Goal: Transaction & Acquisition: Subscribe to service/newsletter

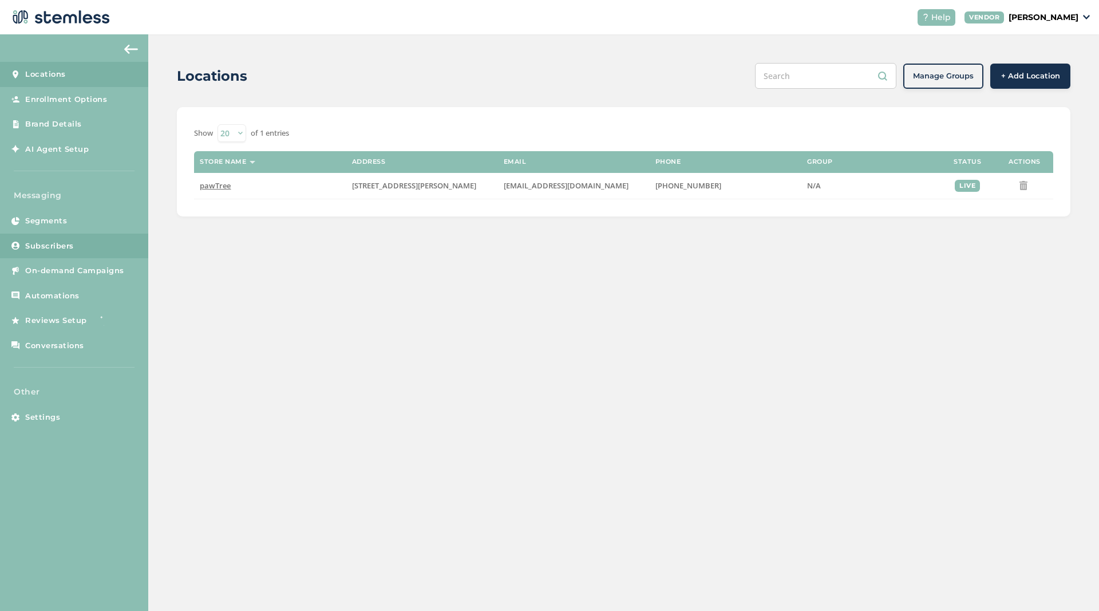
click at [59, 240] on link "Subscribers" at bounding box center [74, 246] width 148 height 25
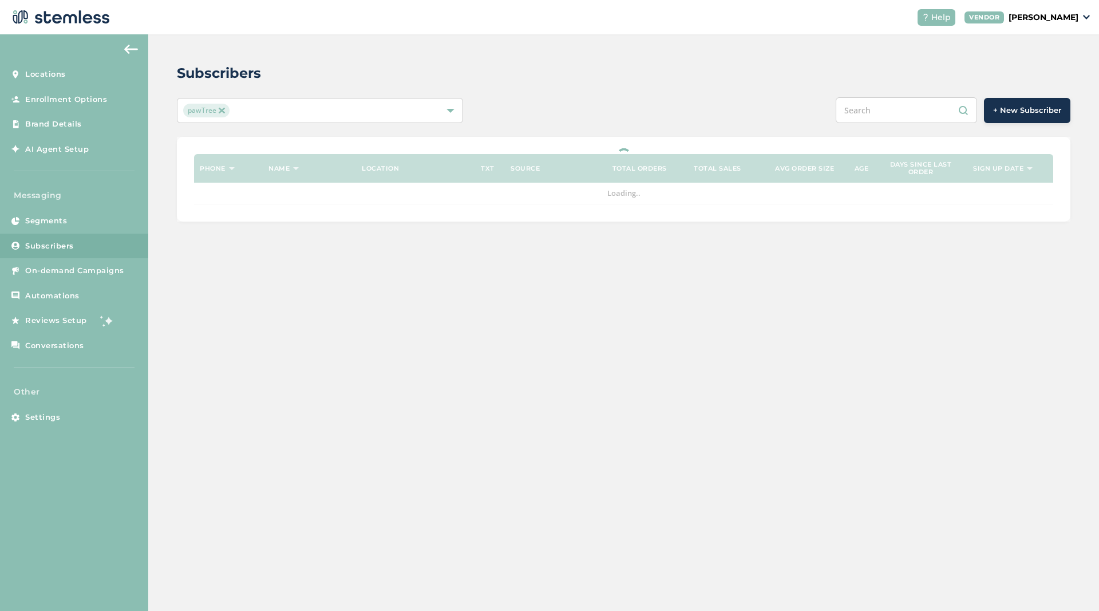
click at [918, 110] on input "text" at bounding box center [906, 110] width 141 height 26
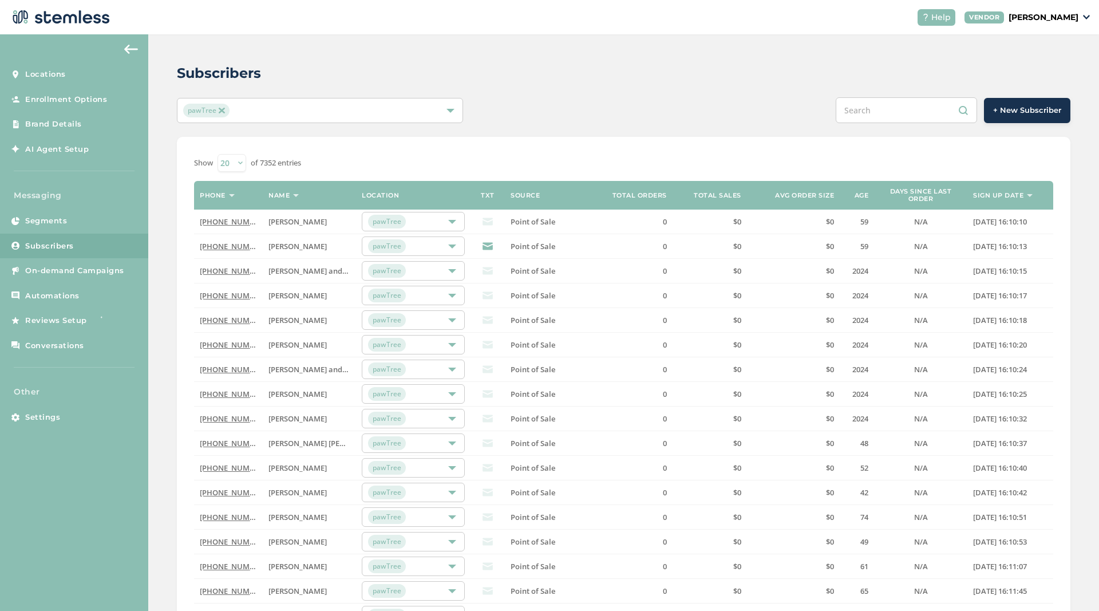
paste input "6672735790"
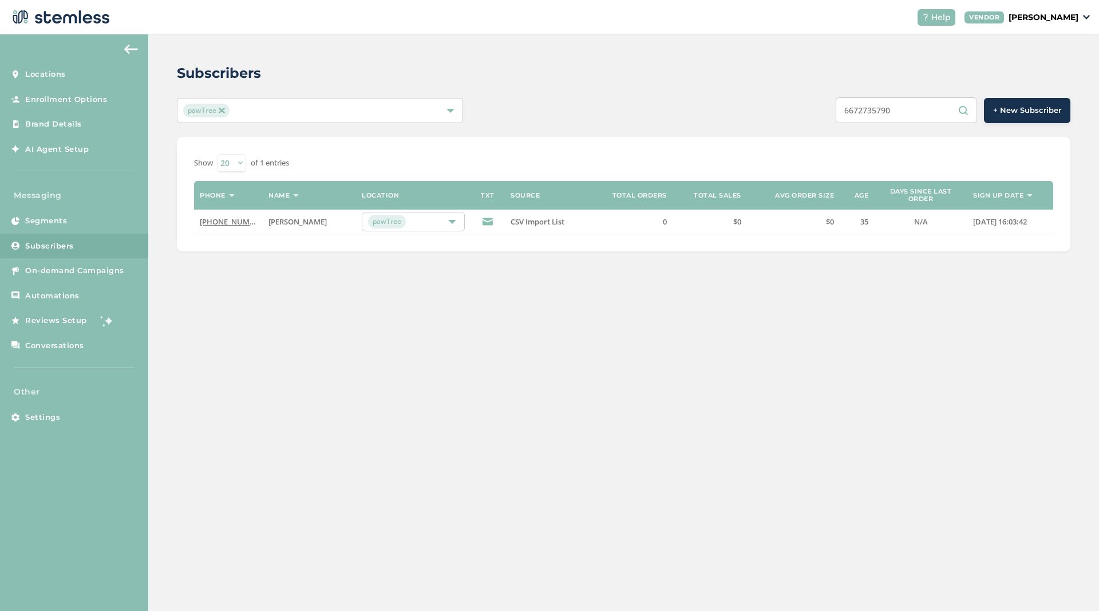
type input "6672735790"
click at [240, 223] on link "(667) 273-5790" at bounding box center [233, 221] width 66 height 10
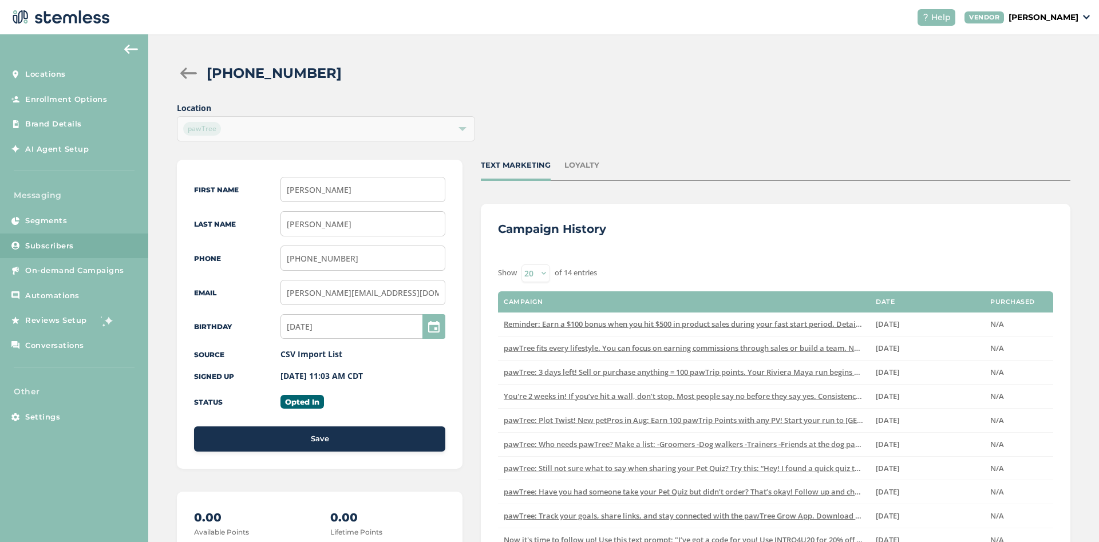
click at [666, 266] on div "Show 20 50 100 of 14 entries" at bounding box center [775, 273] width 555 height 18
click at [944, 218] on div "Campaign History Show 20 50 100 of 14 entries Campaign Date Purchased Reminder:…" at bounding box center [776, 435] width 590 height 462
click at [678, 216] on div "Campaign History Show 20 50 100 of 14 entries Campaign Date Purchased Reminder:…" at bounding box center [776, 435] width 590 height 462
click at [195, 70] on div at bounding box center [188, 73] width 23 height 11
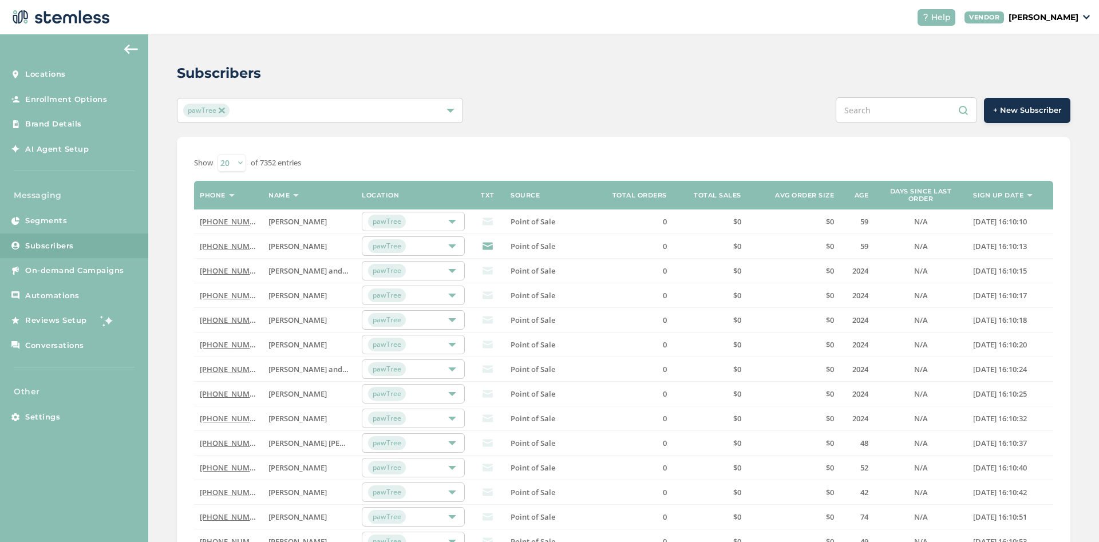
click at [1024, 192] on th "Sign up date" at bounding box center [1010, 195] width 86 height 29
click at [1031, 195] on img at bounding box center [1030, 195] width 6 height 3
click at [225, 220] on link "(937) 820-8010" at bounding box center [233, 221] width 66 height 10
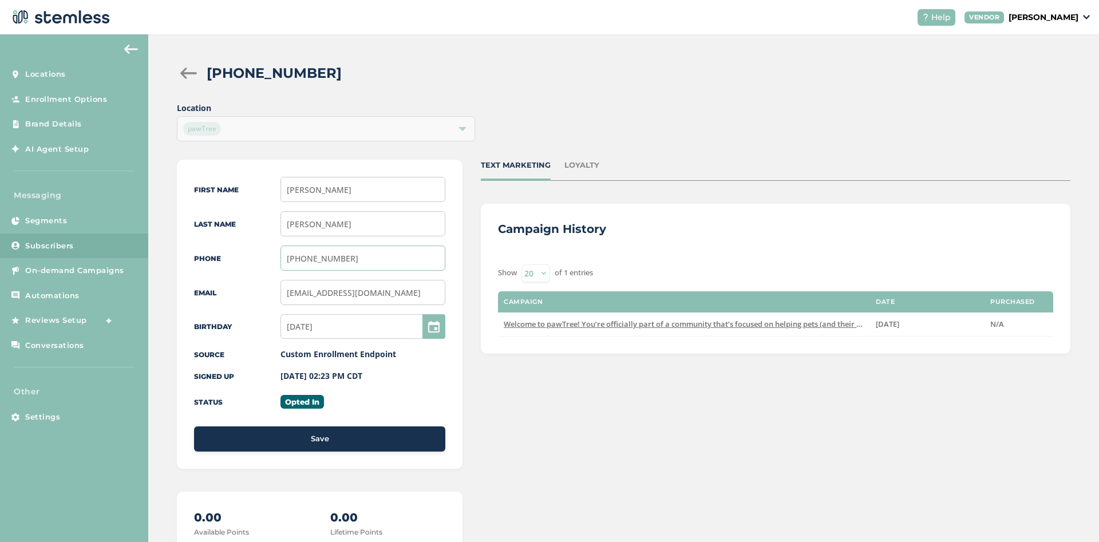
drag, startPoint x: 362, startPoint y: 266, endPoint x: 284, endPoint y: 264, distance: 77.9
click at [284, 264] on input "(937) 820-8010" at bounding box center [362, 258] width 165 height 25
drag, startPoint x: 374, startPoint y: 256, endPoint x: 272, endPoint y: 253, distance: 101.9
click at [280, 253] on input "(937) 820-8010" at bounding box center [362, 258] width 165 height 25
click at [673, 104] on div "Location pawTree" at bounding box center [624, 121] width 894 height 39
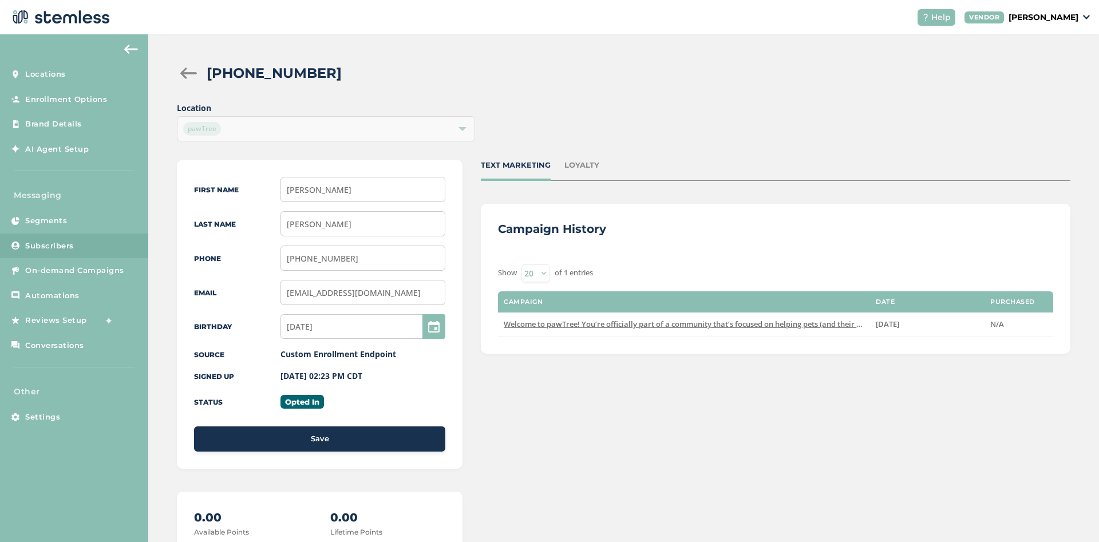
click at [615, 422] on div "TEXT MARKETING LOYALTY Campaign History Show 20 50 100 of 1 entries Campaign Da…" at bounding box center [776, 432] width 590 height 545
click at [593, 448] on div "TEXT MARKETING LOYALTY Campaign History Show 20 50 100 of 1 entries Campaign Da…" at bounding box center [776, 432] width 590 height 545
drag, startPoint x: 395, startPoint y: 374, endPoint x: 389, endPoint y: 374, distance: 6.3
click at [389, 374] on div "09/07/2025 02:23 PM CDT" at bounding box center [362, 376] width 165 height 13
drag, startPoint x: 259, startPoint y: 361, endPoint x: 413, endPoint y: 360, distance: 154.5
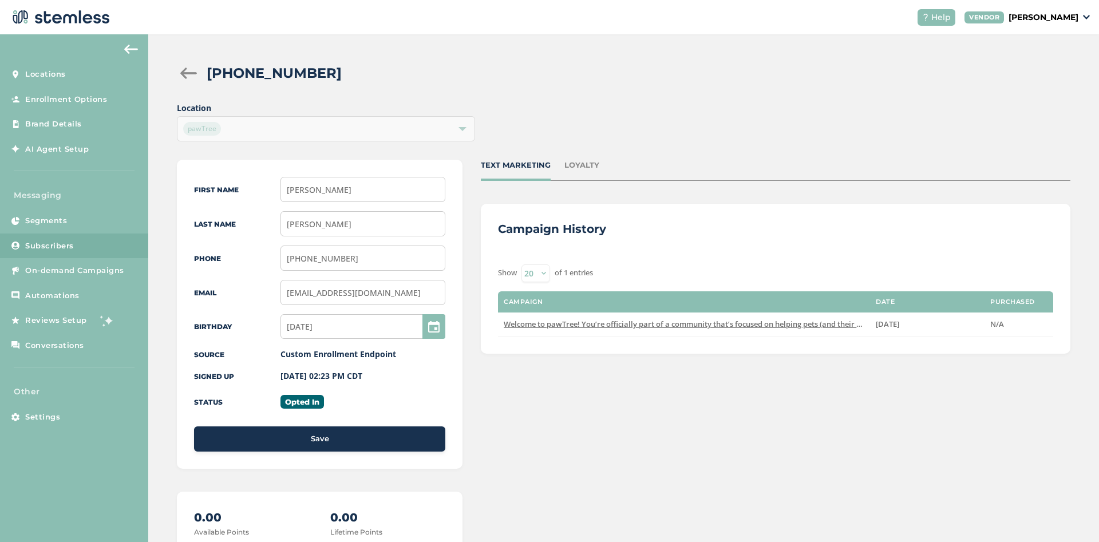
click at [413, 360] on div "First Name Brian Last Name Tedrick Phone (937) 820-8010 Email briantedrick85@gm…" at bounding box center [320, 314] width 286 height 309
drag, startPoint x: 279, startPoint y: 382, endPoint x: 321, endPoint y: 381, distance: 41.8
click at [321, 381] on div "First Name Brian Last Name Tedrick Phone (937) 820-8010 Email briantedrick85@gm…" at bounding box center [320, 314] width 286 height 309
click at [337, 381] on label "09/07/2025 02:23 PM CDT" at bounding box center [321, 375] width 82 height 11
drag, startPoint x: 384, startPoint y: 378, endPoint x: 282, endPoint y: 378, distance: 101.9
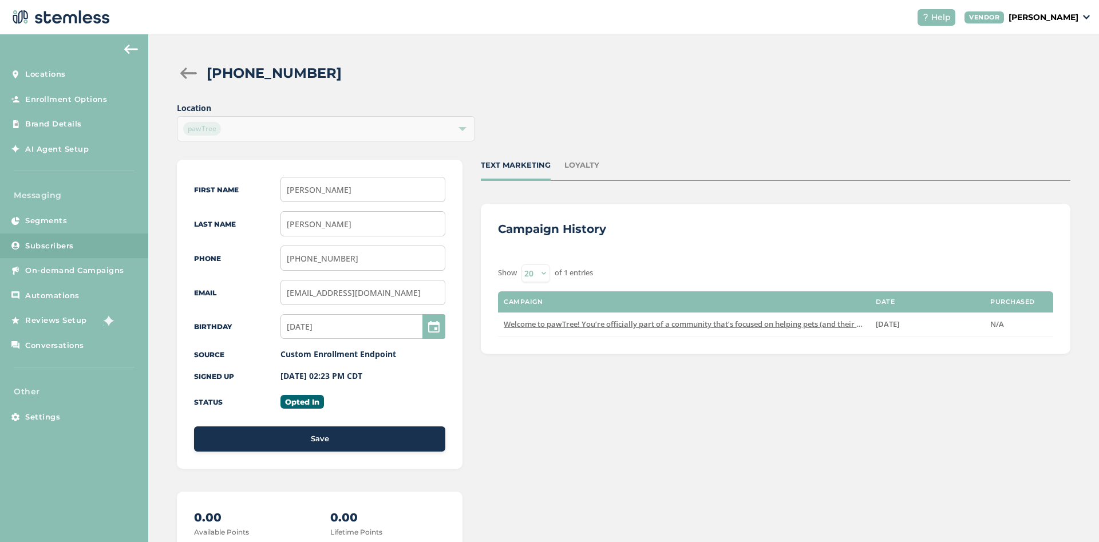
click at [282, 378] on div "09/07/2025 02:23 PM CDT" at bounding box center [362, 376] width 165 height 13
click at [407, 377] on div "09/07/2025 02:23 PM CDT" at bounding box center [362, 376] width 165 height 13
click at [357, 383] on div "First Name Brian Last Name Tedrick Phone (937) 820-8010 Email briantedrick85@gm…" at bounding box center [320, 314] width 286 height 309
click at [175, 65] on div "(937) 820-8010 Location pawTree First Name Brian Last Name Tedrick Phone (937) …" at bounding box center [623, 383] width 951 height 699
click at [186, 66] on div "(937) 820-8010" at bounding box center [624, 73] width 894 height 21
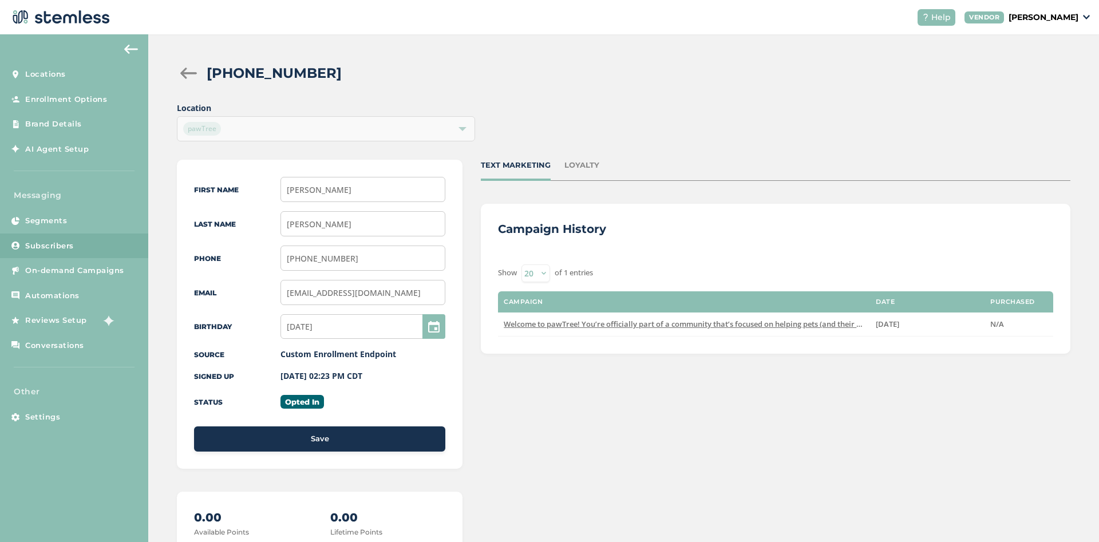
click at [186, 81] on div "(937) 820-8010" at bounding box center [624, 73] width 894 height 21
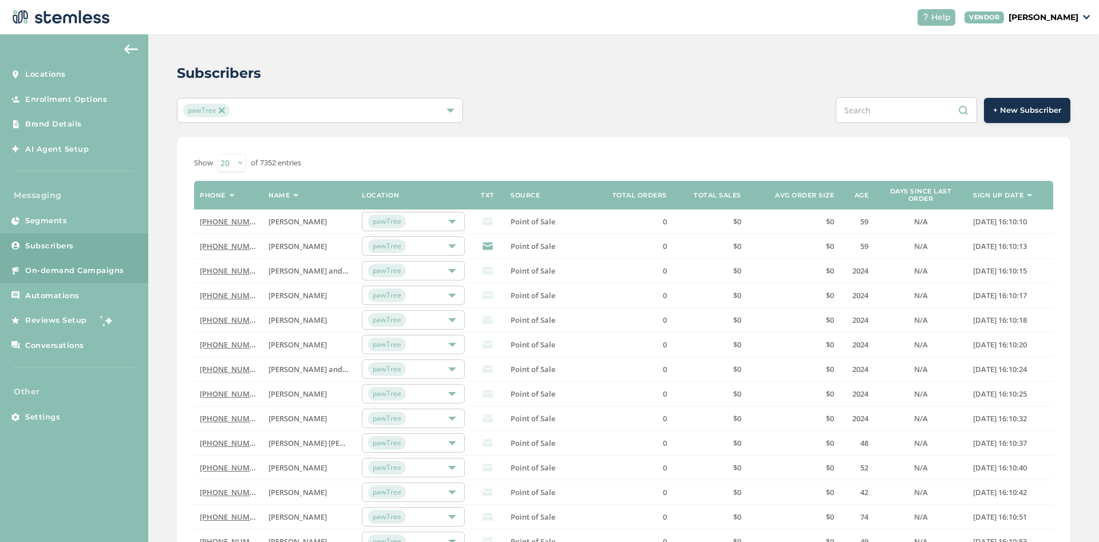
click at [64, 268] on span "On-demand Campaigns" at bounding box center [74, 270] width 99 height 11
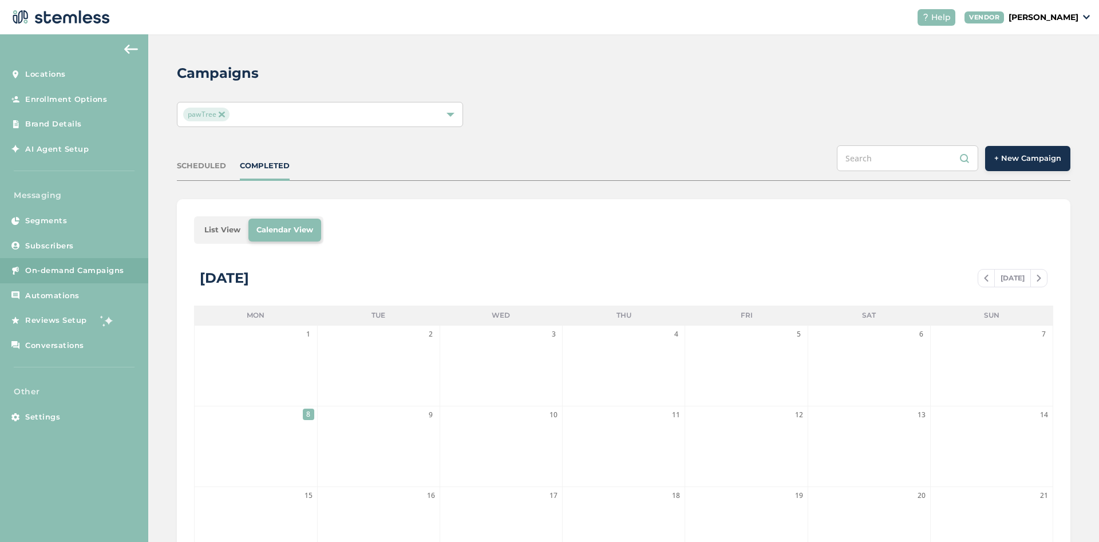
click at [1026, 164] on span "+ New Campaign" at bounding box center [1027, 158] width 67 height 11
click at [1026, 160] on span "+ New Campaign" at bounding box center [1027, 158] width 67 height 11
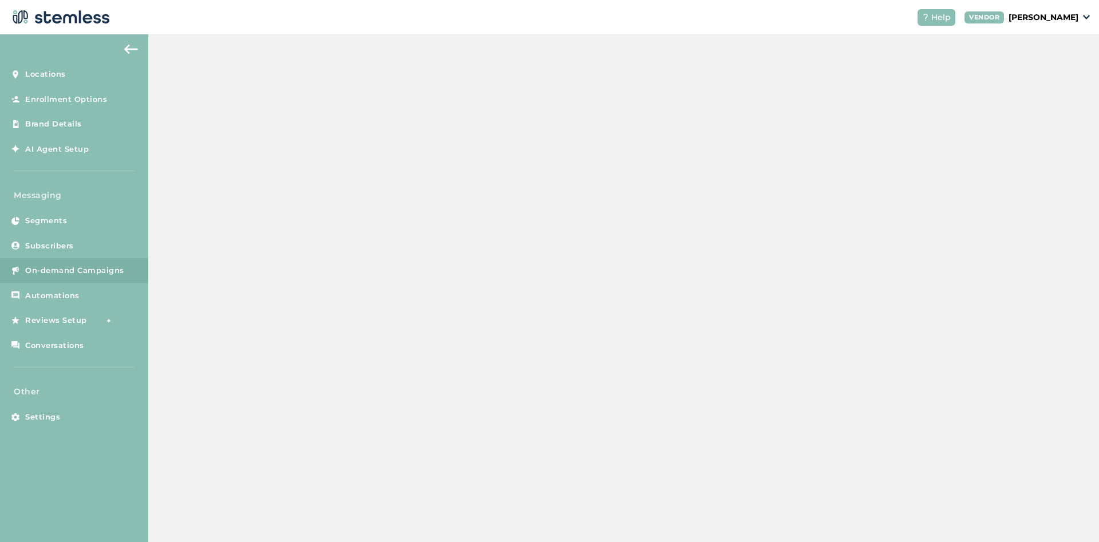
click at [587, 103] on div "pawTree" at bounding box center [624, 114] width 894 height 25
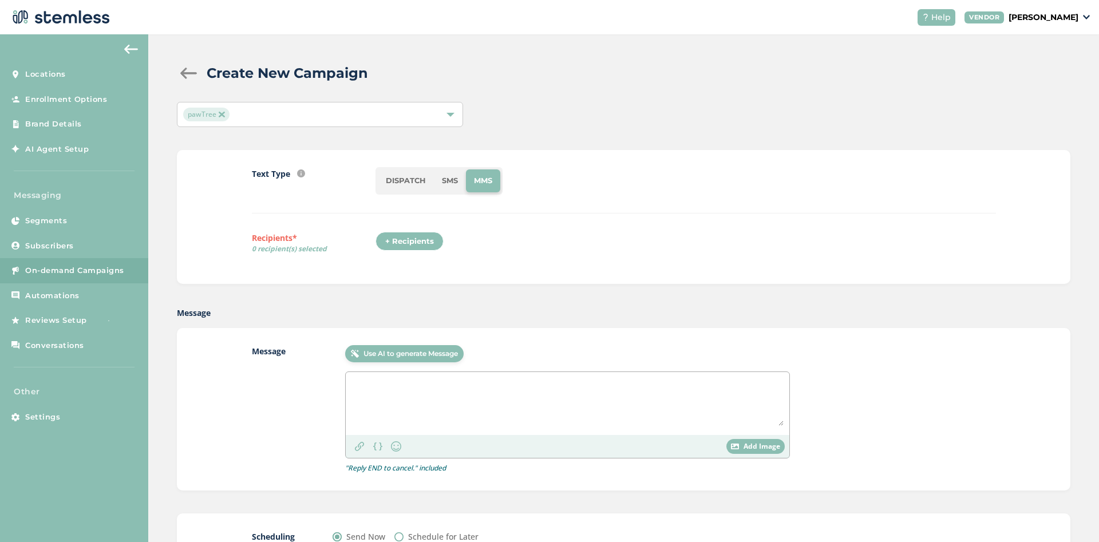
click at [439, 184] on li "SMS" at bounding box center [450, 180] width 32 height 23
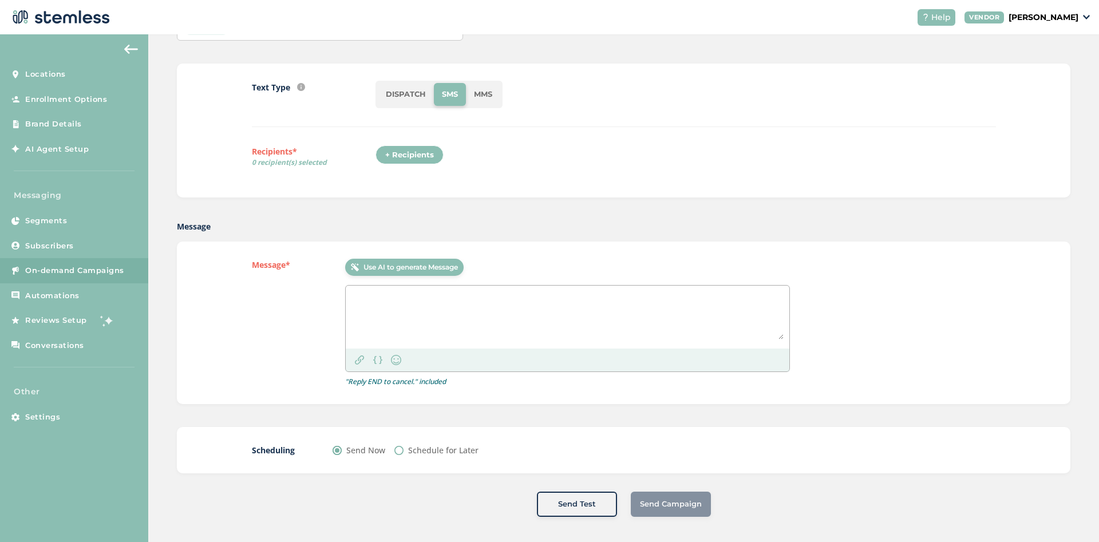
scroll to position [88, 0]
click at [417, 157] on div "+ Recipients" at bounding box center [409, 153] width 68 height 19
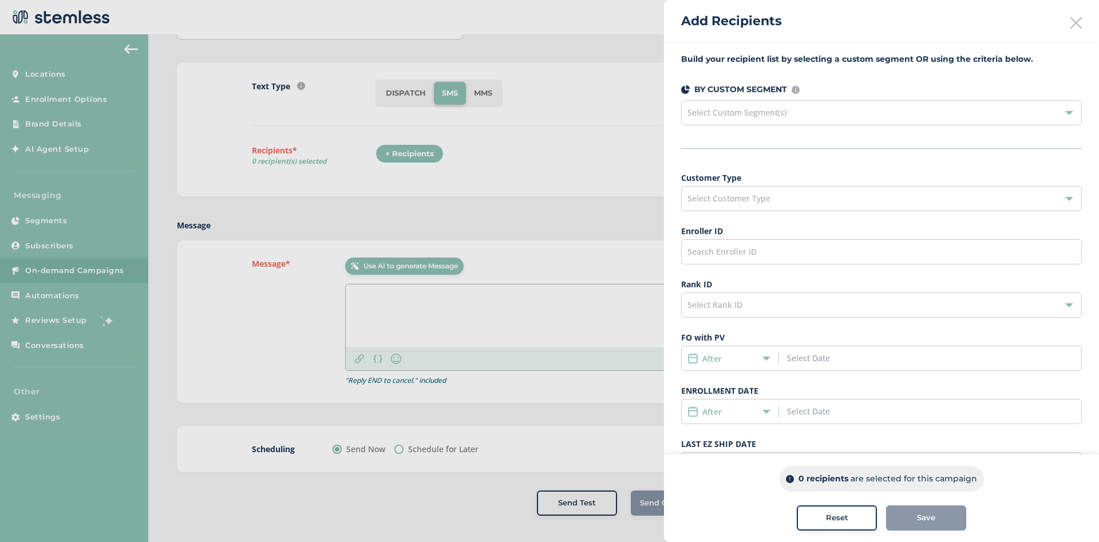
click at [905, 114] on div "Select Custom Segment(s)" at bounding box center [881, 112] width 401 height 25
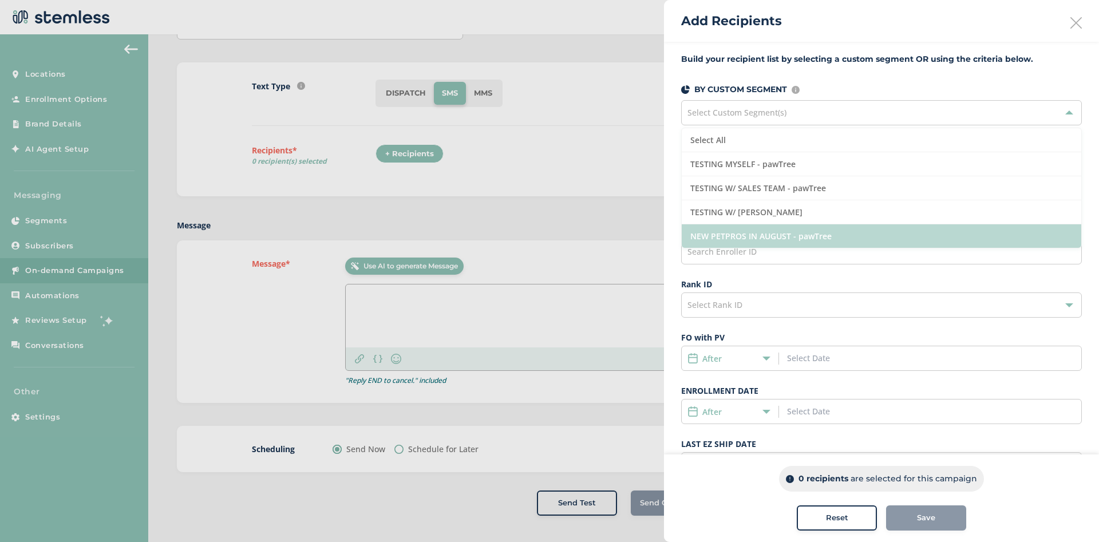
click at [757, 239] on li "NEW PETPROS IN AUGUST - pawTree" at bounding box center [882, 235] width 400 height 23
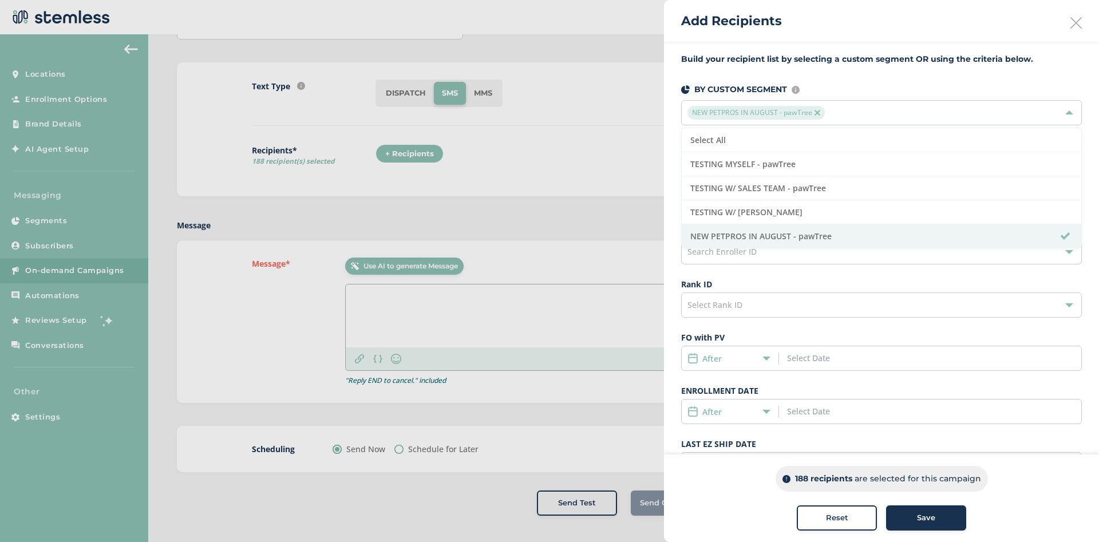
scroll to position [153, 0]
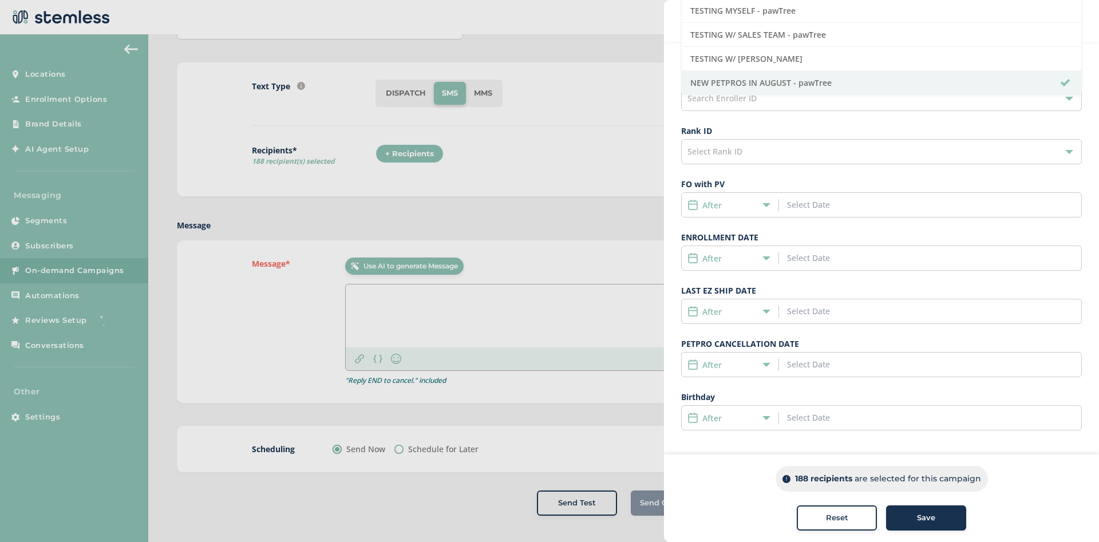
click at [763, 255] on icon at bounding box center [766, 258] width 8 height 8
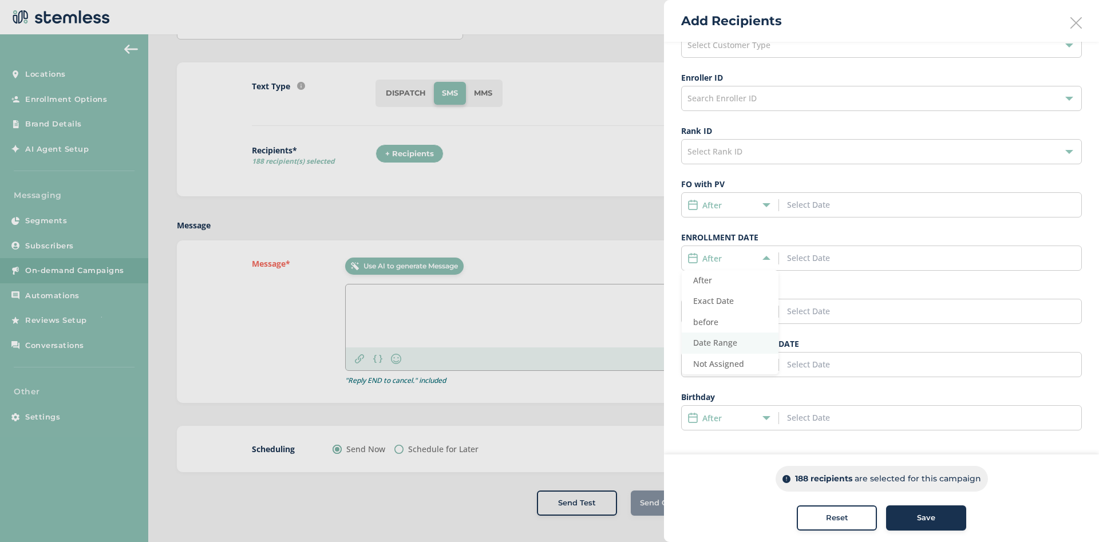
click at [728, 339] on span "Date Range" at bounding box center [715, 342] width 44 height 11
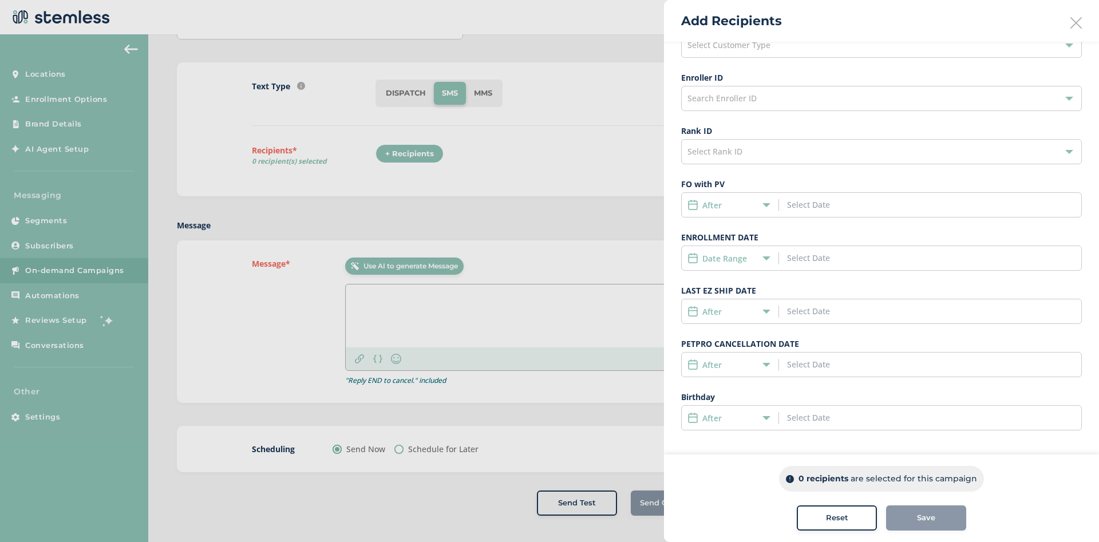
click at [800, 254] on input at bounding box center [839, 258] width 104 height 12
click at [804, 286] on icon at bounding box center [801, 283] width 15 height 15
click at [898, 316] on span "1" at bounding box center [899, 319] width 16 height 16
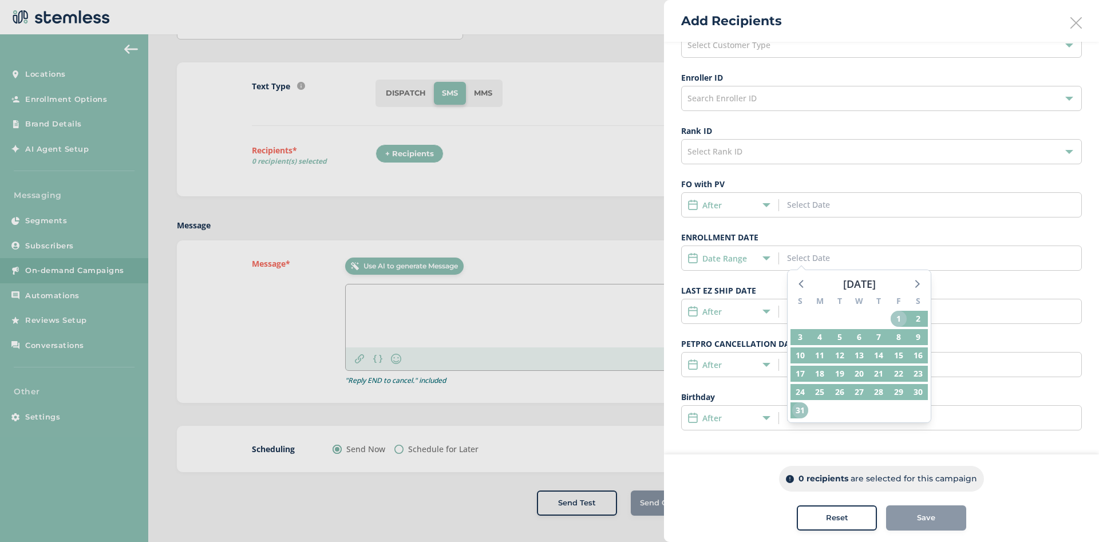
drag, startPoint x: 899, startPoint y: 318, endPoint x: 800, endPoint y: 410, distance: 134.9
click at [800, 410] on div "S M T W T F S 27 28 29 30 31 1 2 3 4 5 6 7 8 9 10 11 12 13 14 15 16 17 18 19 20…" at bounding box center [859, 357] width 143 height 131
click at [801, 410] on span "31" at bounding box center [800, 410] width 16 height 16
type input "08/01/2025 - 08/31/2025"
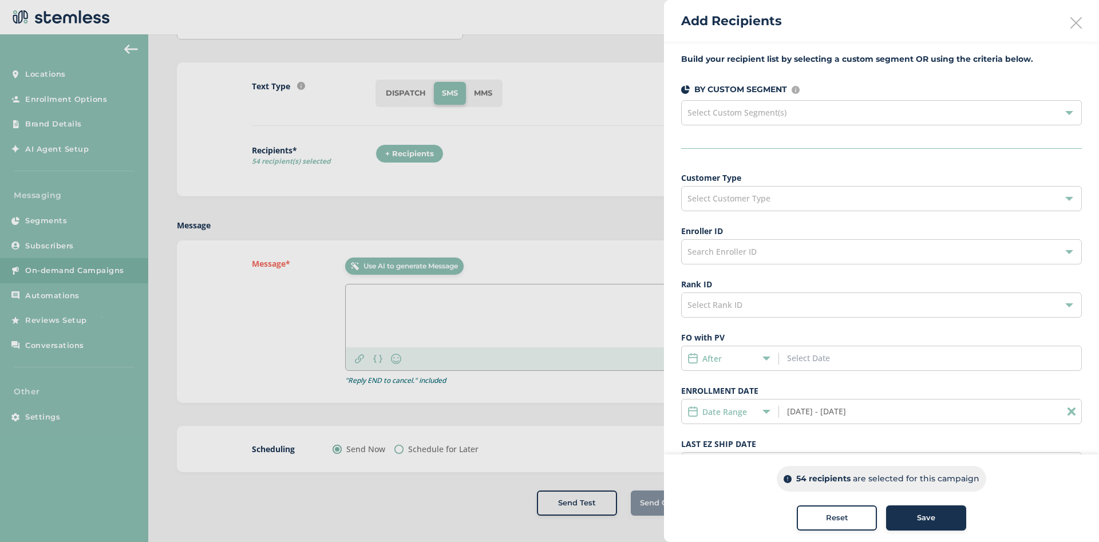
scroll to position [124, 0]
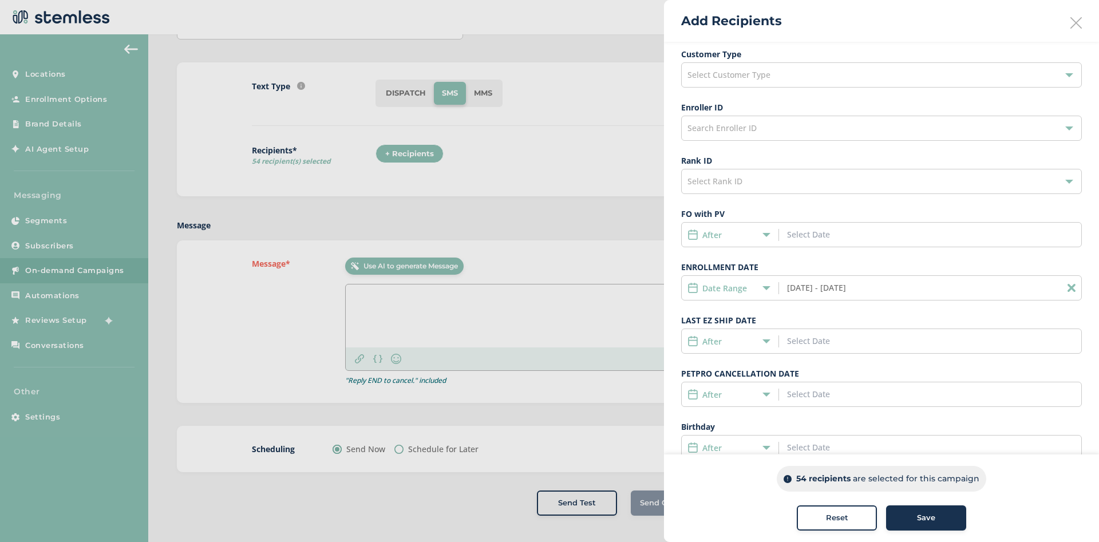
click at [776, 127] on div "Search Enroller ID" at bounding box center [881, 128] width 401 height 25
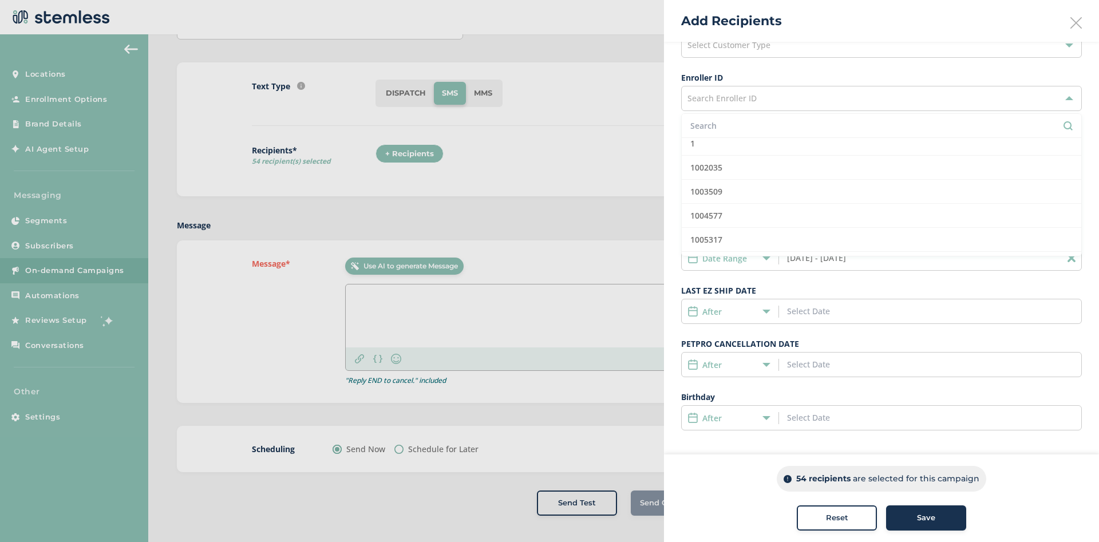
scroll to position [0, 0]
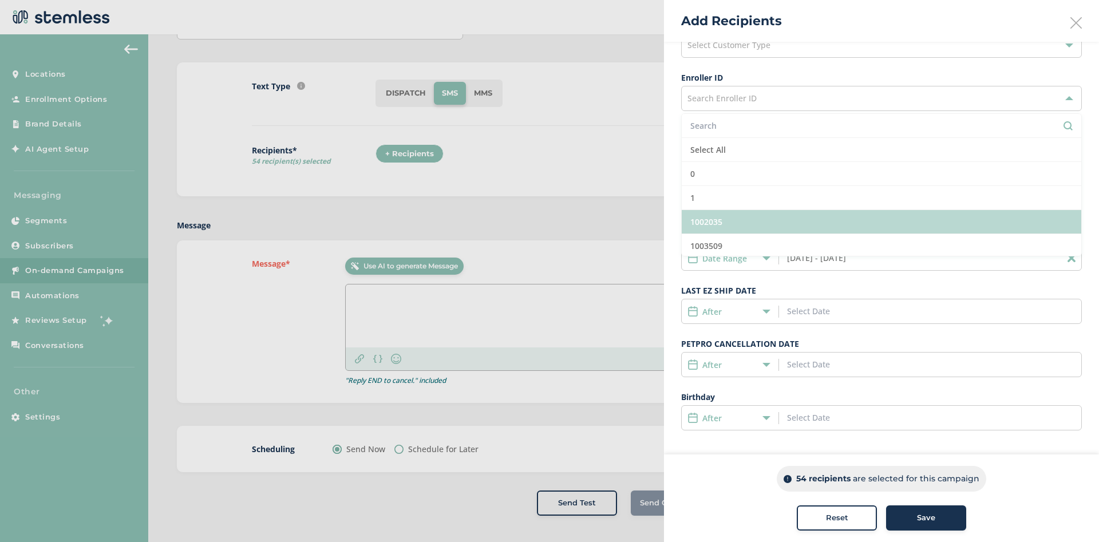
click at [744, 220] on li "1002035" at bounding box center [882, 222] width 400 height 24
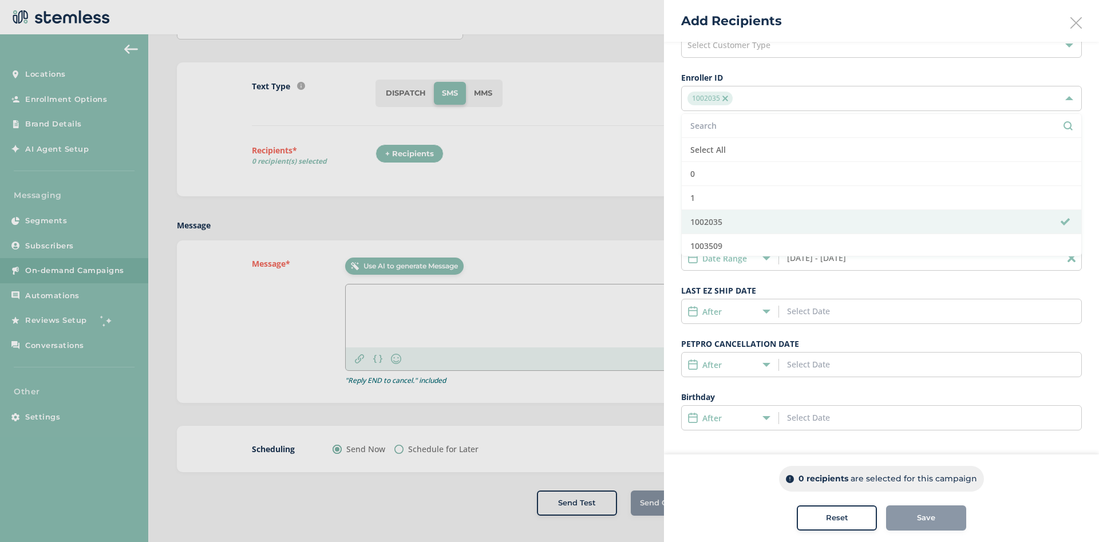
click at [577, 130] on div at bounding box center [549, 271] width 1099 height 542
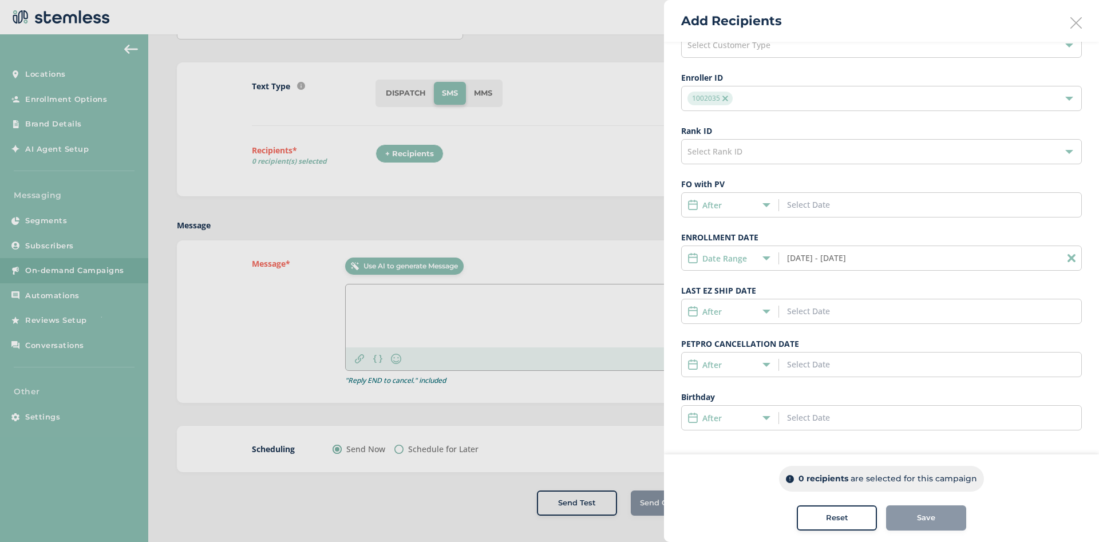
click at [721, 96] on span "1002035" at bounding box center [709, 99] width 45 height 14
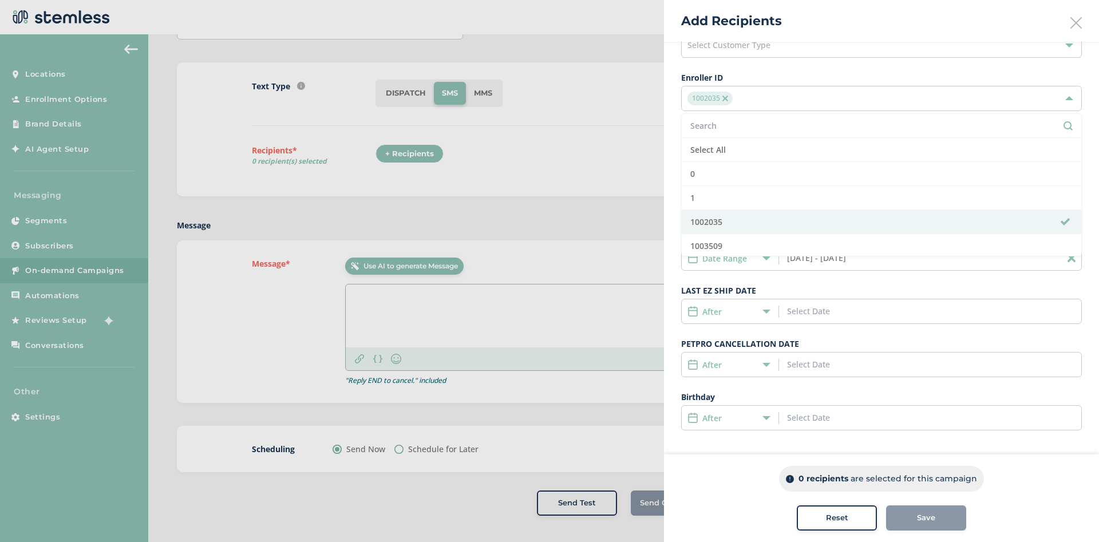
click at [727, 99] on img at bounding box center [725, 99] width 6 height 6
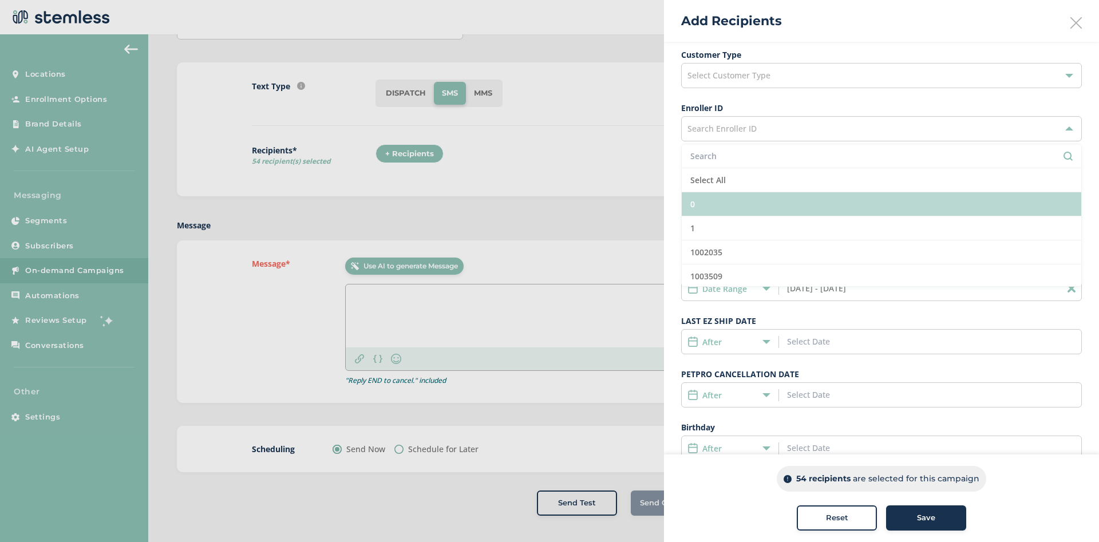
scroll to position [153, 0]
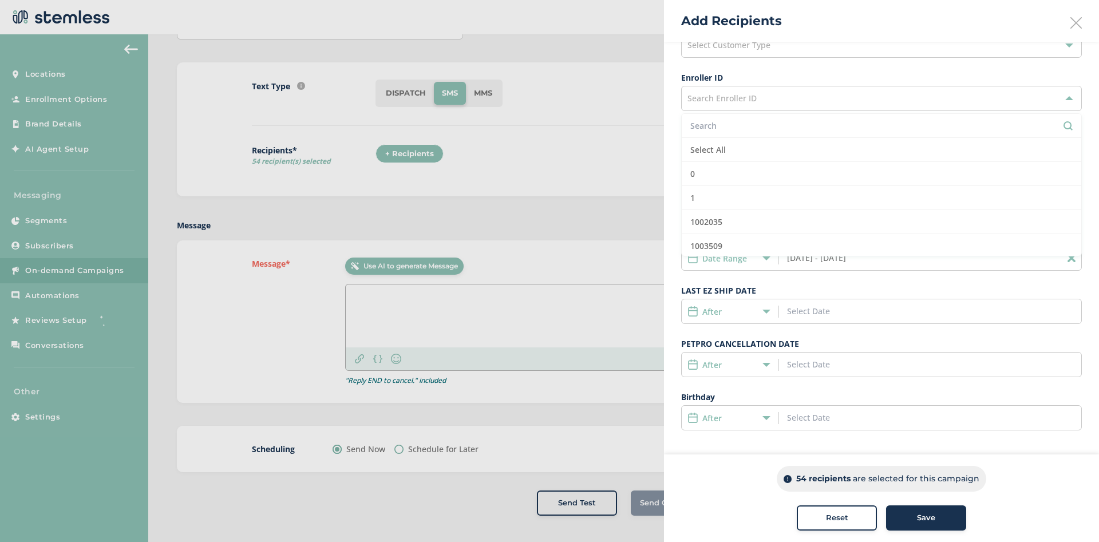
click at [556, 160] on div at bounding box center [549, 271] width 1099 height 542
click at [569, 311] on div at bounding box center [549, 271] width 1099 height 542
click at [1076, 29] on div "Add Recipients" at bounding box center [881, 21] width 435 height 42
click at [1076, 25] on icon at bounding box center [1075, 22] width 11 height 11
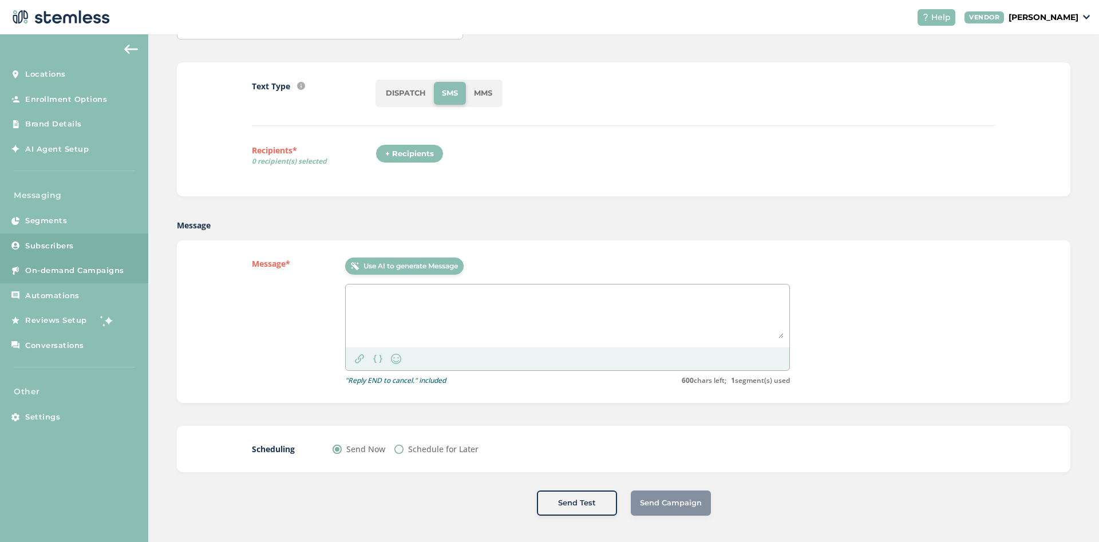
click at [57, 244] on span "Subscribers" at bounding box center [49, 245] width 49 height 11
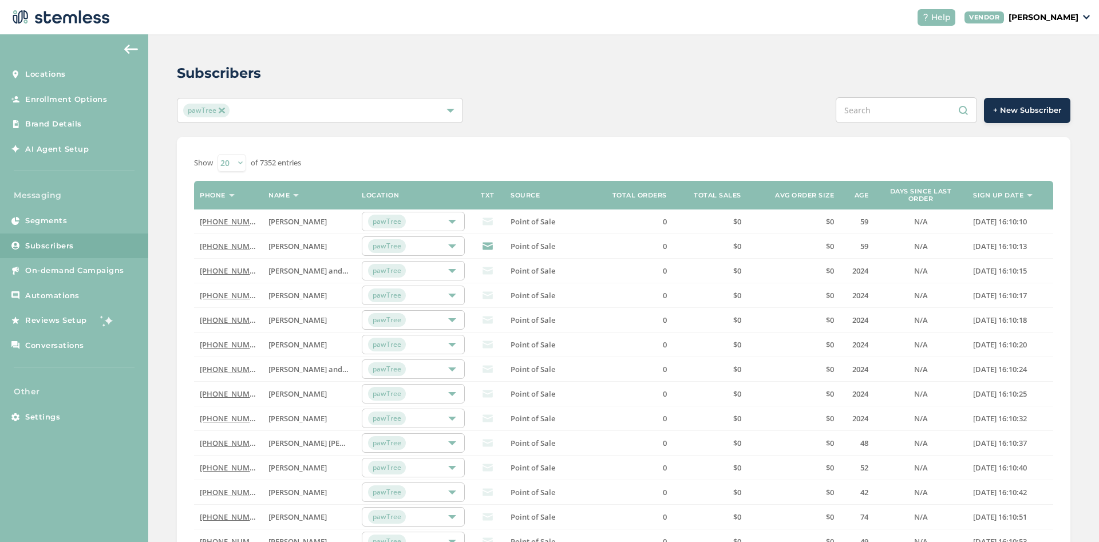
click at [233, 246] on link "[PHONE_NUMBER]" at bounding box center [233, 246] width 66 height 10
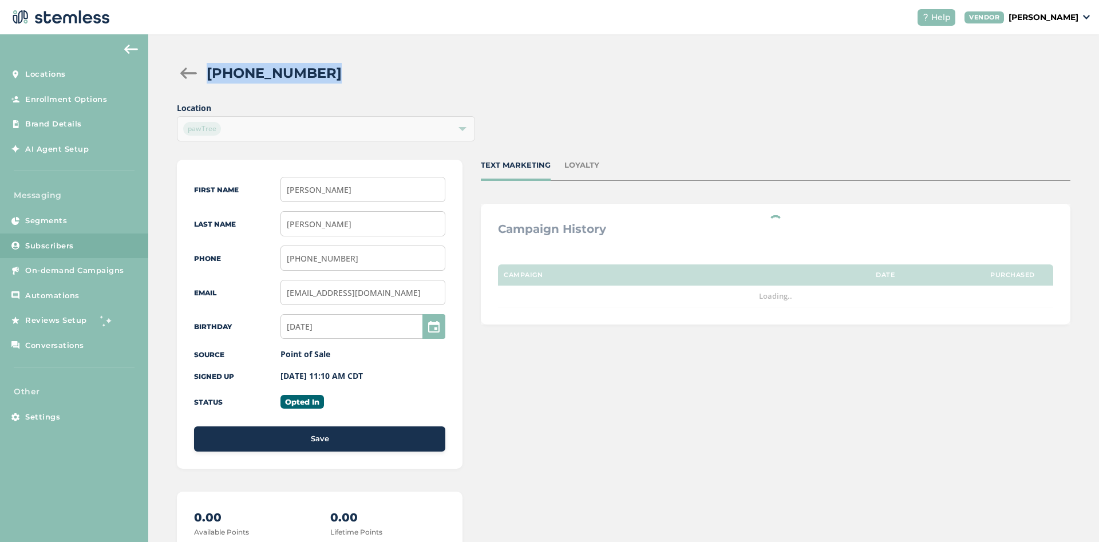
drag, startPoint x: 326, startPoint y: 74, endPoint x: 200, endPoint y: 72, distance: 126.5
click at [200, 72] on div "[PHONE_NUMBER]" at bounding box center [624, 73] width 894 height 21
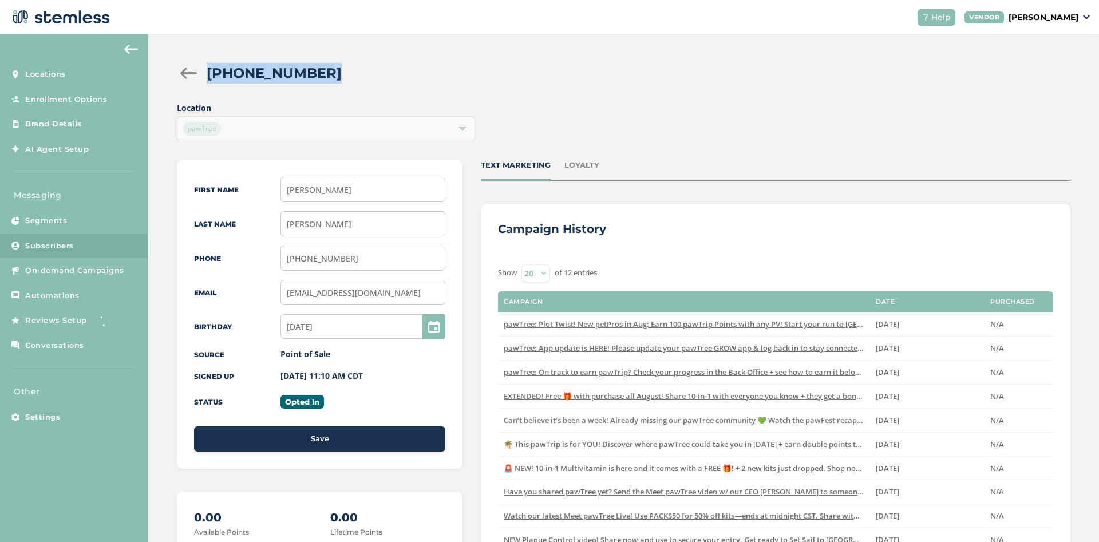
copy div "[PHONE_NUMBER]"
click at [811, 80] on div "(985) 269-3214" at bounding box center [634, 73] width 855 height 21
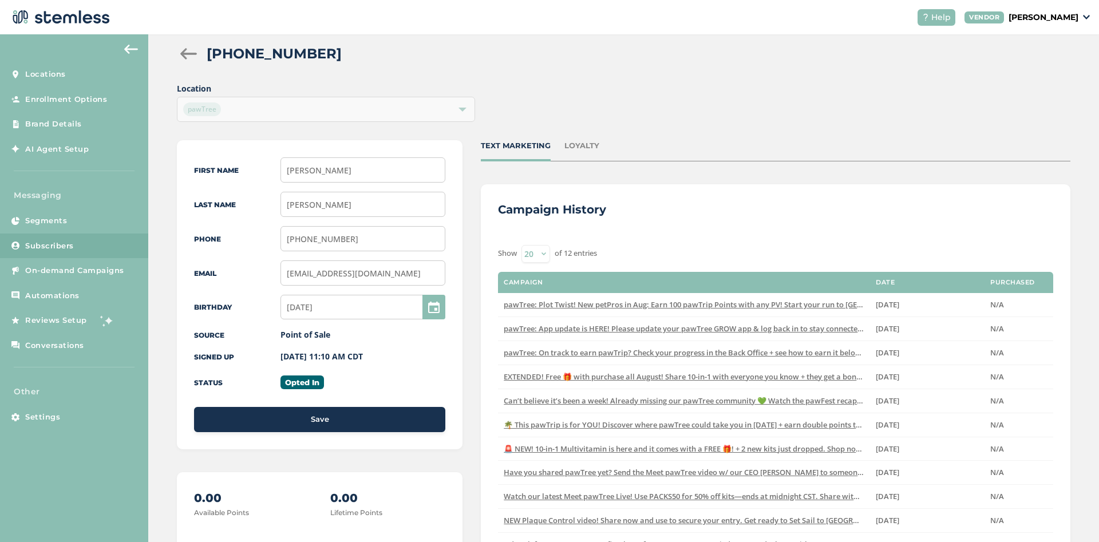
scroll to position [5, 0]
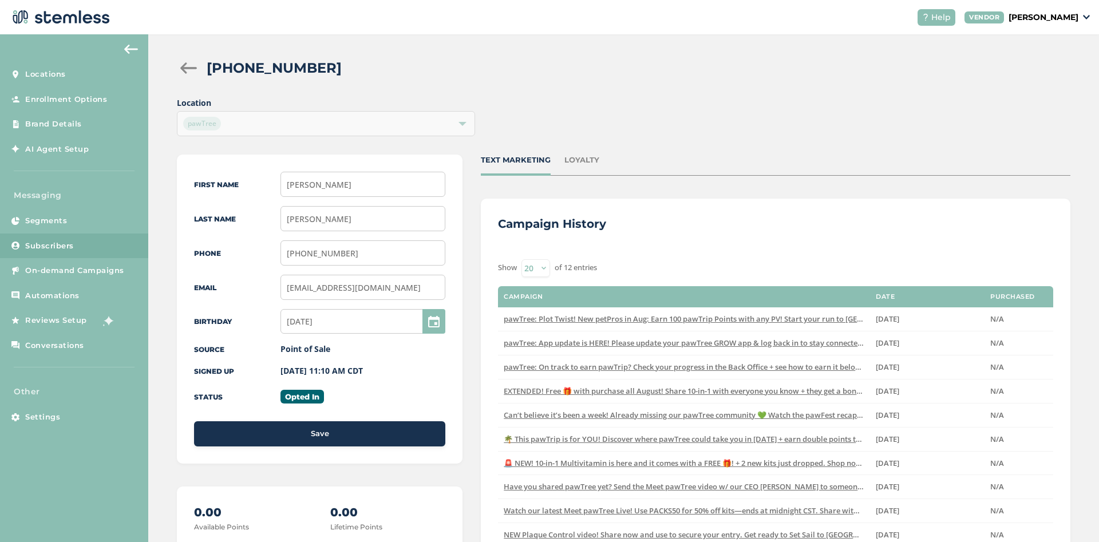
click at [78, 251] on link "Subscribers" at bounding box center [74, 246] width 148 height 25
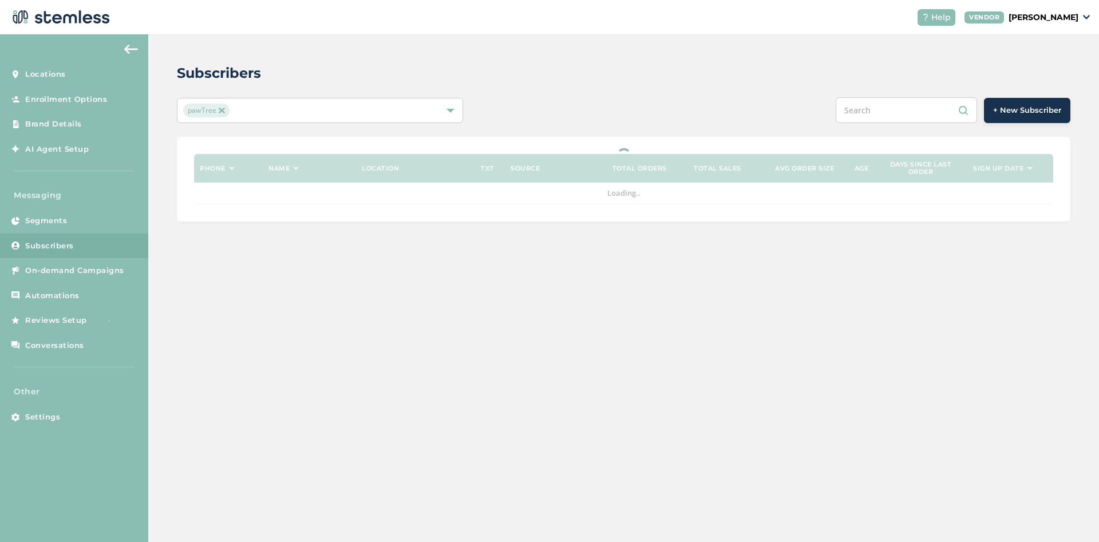
click at [906, 109] on input "text" at bounding box center [906, 110] width 141 height 26
paste input "9363249079"
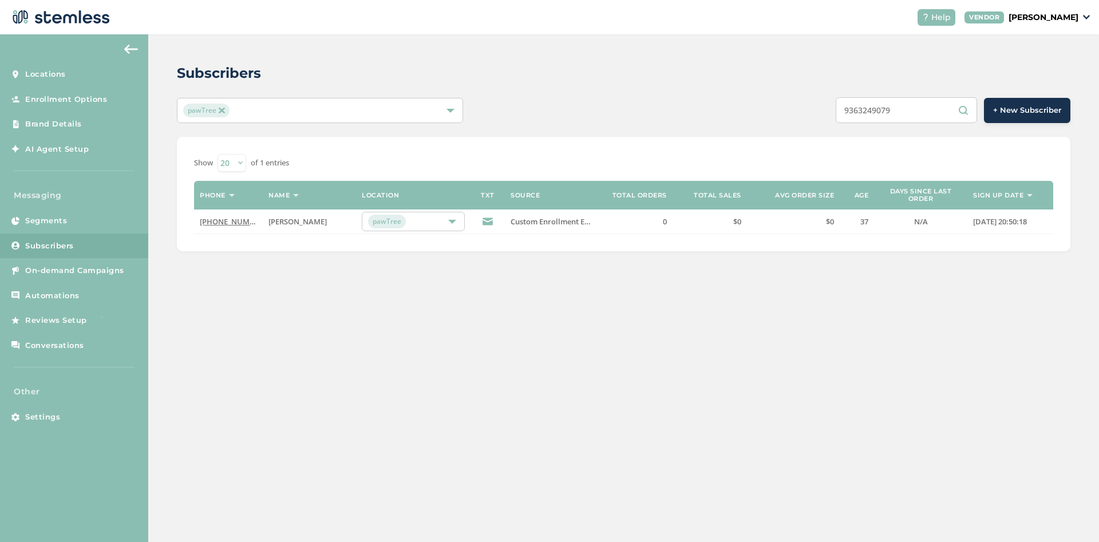
type input "9363249079"
click at [231, 218] on link "(936) 324-9079" at bounding box center [233, 221] width 66 height 10
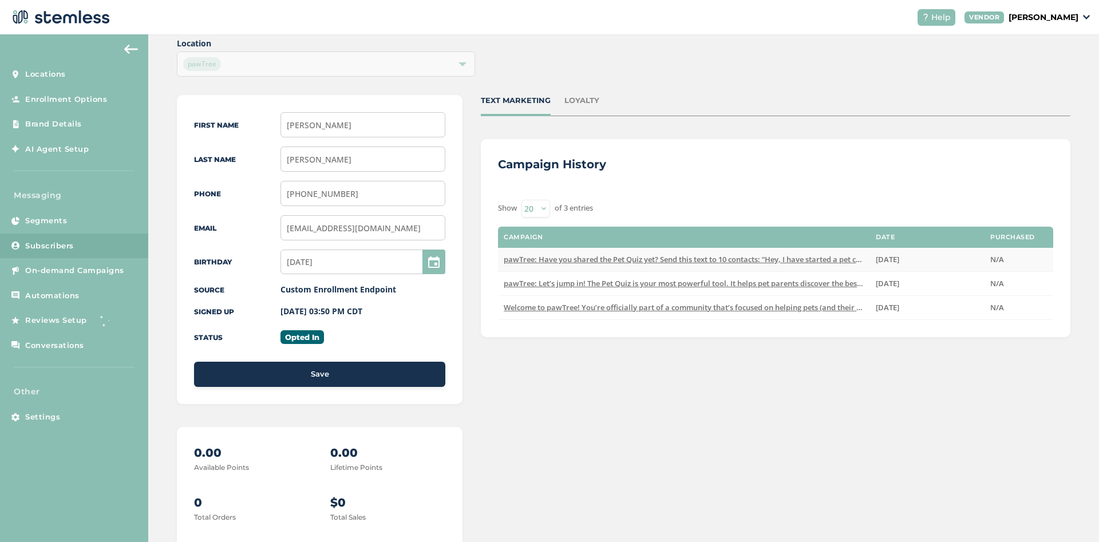
scroll to position [124, 0]
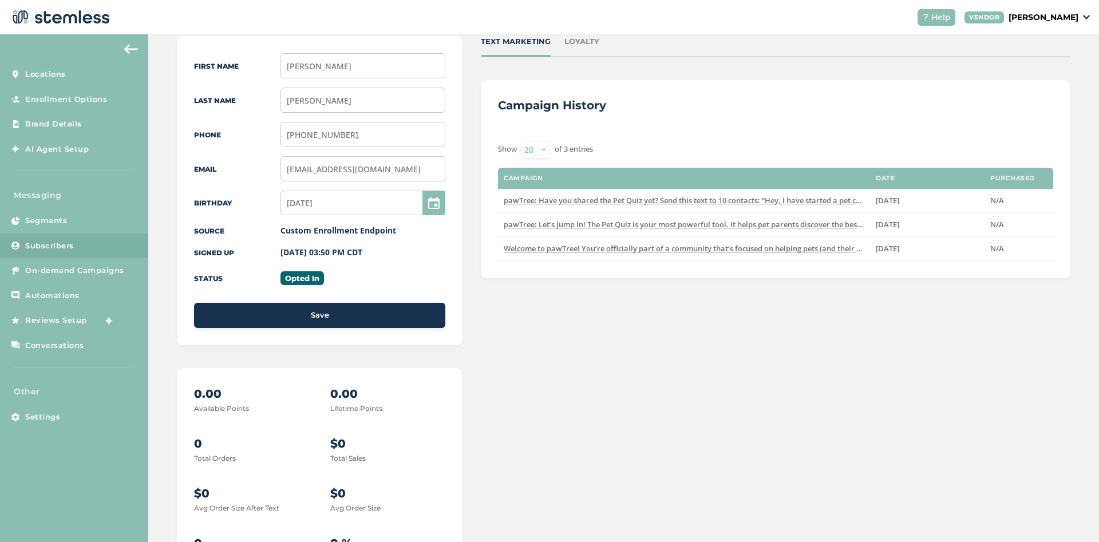
click at [209, 298] on div "First Name Krissy Last Name Coleman Phone (936) 324-9079 Email pawsincluded2015…" at bounding box center [320, 190] width 286 height 309
drag, startPoint x: 279, startPoint y: 252, endPoint x: 378, endPoint y: 250, distance: 99.1
click at [378, 250] on div "Signed up 09/05/2025 03:50 PM CDT" at bounding box center [319, 252] width 251 height 13
click at [745, 387] on div "TEXT MARKETING LOYALTY Campaign History Show 20 50 100 of 3 entries Campaign Da…" at bounding box center [776, 308] width 590 height 545
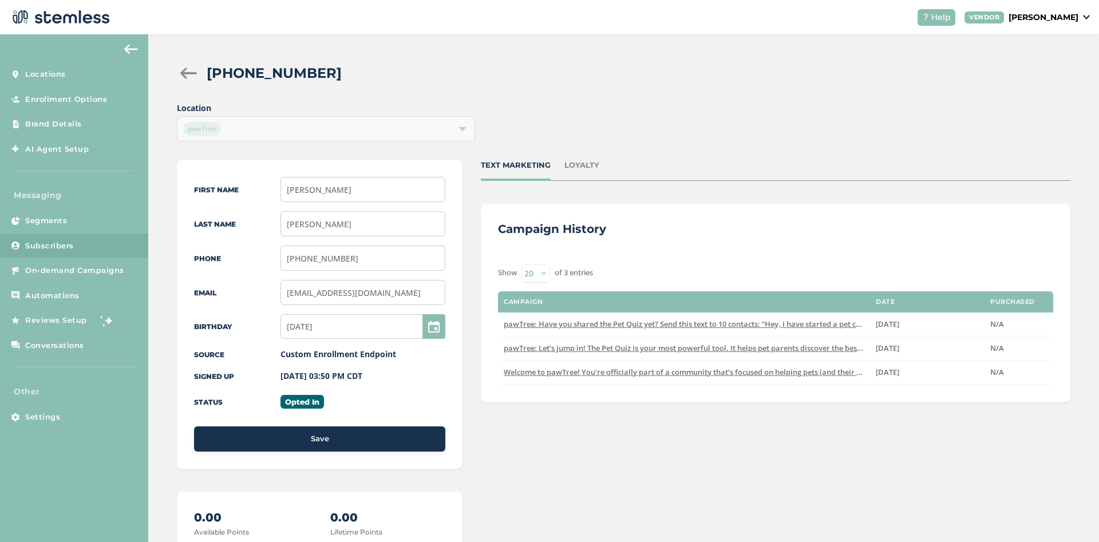
click at [278, 378] on div "Signed up 09/05/2025 03:50 PM CDT" at bounding box center [319, 376] width 251 height 13
drag, startPoint x: 278, startPoint y: 378, endPoint x: 386, endPoint y: 378, distance: 108.2
click at [386, 378] on div "Signed up 09/05/2025 03:50 PM CDT" at bounding box center [319, 376] width 251 height 13
click at [315, 374] on label "09/05/2025 03:50 PM CDT" at bounding box center [321, 375] width 82 height 11
click at [616, 491] on div "TEXT MARKETING LOYALTY Campaign History Show 20 50 100 of 3 entries Campaign Da…" at bounding box center [776, 432] width 590 height 545
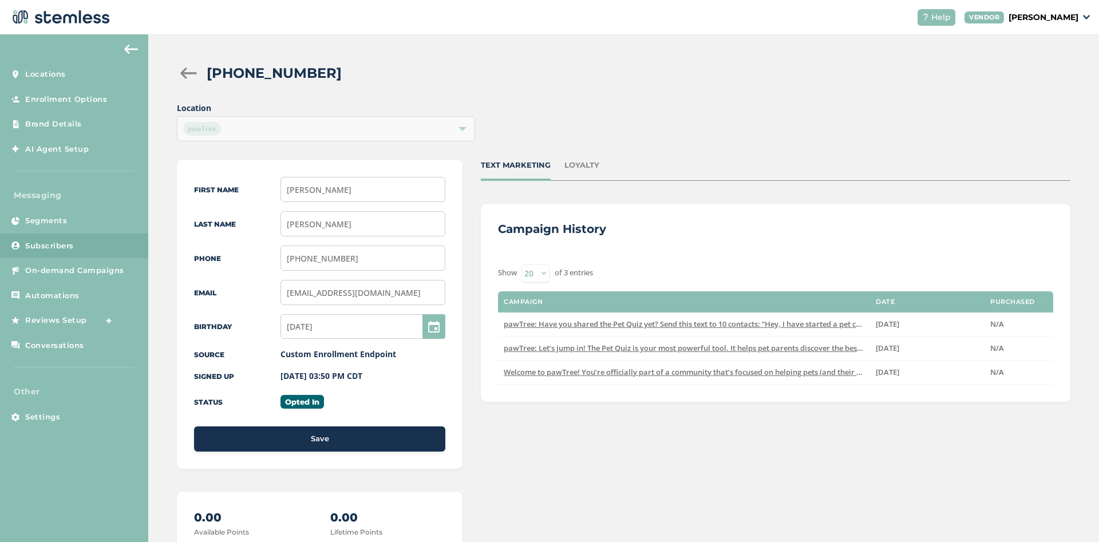
drag, startPoint x: 278, startPoint y: 377, endPoint x: 378, endPoint y: 374, distance: 100.2
click at [378, 374] on div "Signed up 09/05/2025 03:50 PM CDT" at bounding box center [319, 376] width 251 height 13
click at [370, 396] on div "Opted In" at bounding box center [362, 402] width 165 height 12
drag, startPoint x: 284, startPoint y: 377, endPoint x: 385, endPoint y: 379, distance: 100.8
click at [385, 379] on div "Signed up 09/05/2025 03:50 PM CDT" at bounding box center [319, 376] width 251 height 13
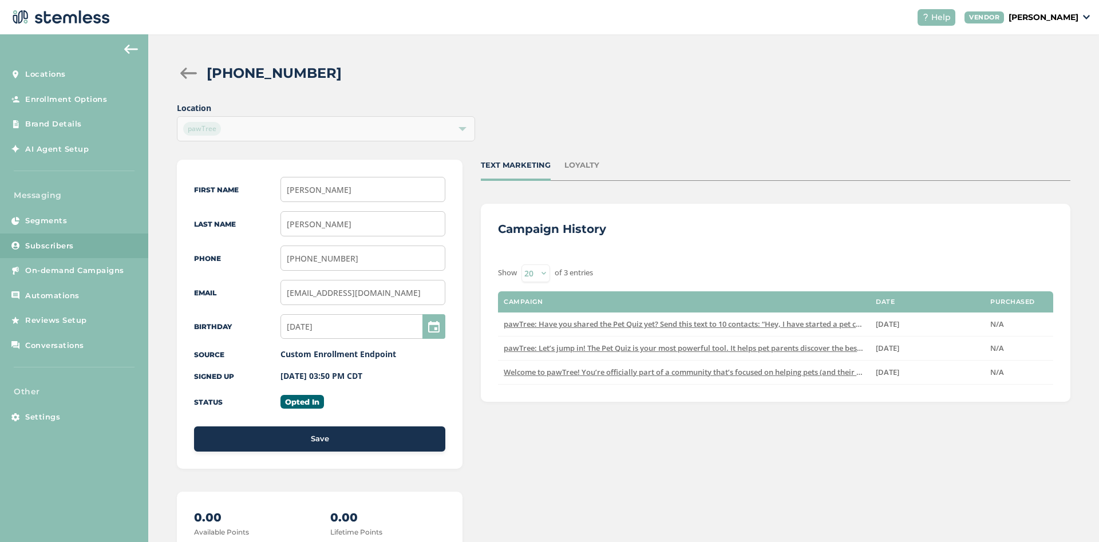
click at [770, 462] on div "TEXT MARKETING LOYALTY Campaign History Show 20 50 100 of 3 entries Campaign Da…" at bounding box center [776, 432] width 590 height 545
click at [509, 114] on div "Location pawTree" at bounding box center [624, 121] width 894 height 39
drag, startPoint x: 318, startPoint y: 76, endPoint x: 211, endPoint y: 74, distance: 107.1
click at [211, 74] on div "(936) 324-9079" at bounding box center [634, 73] width 855 height 21
click at [256, 75] on h2 "(936) 324-9079" at bounding box center [274, 73] width 135 height 21
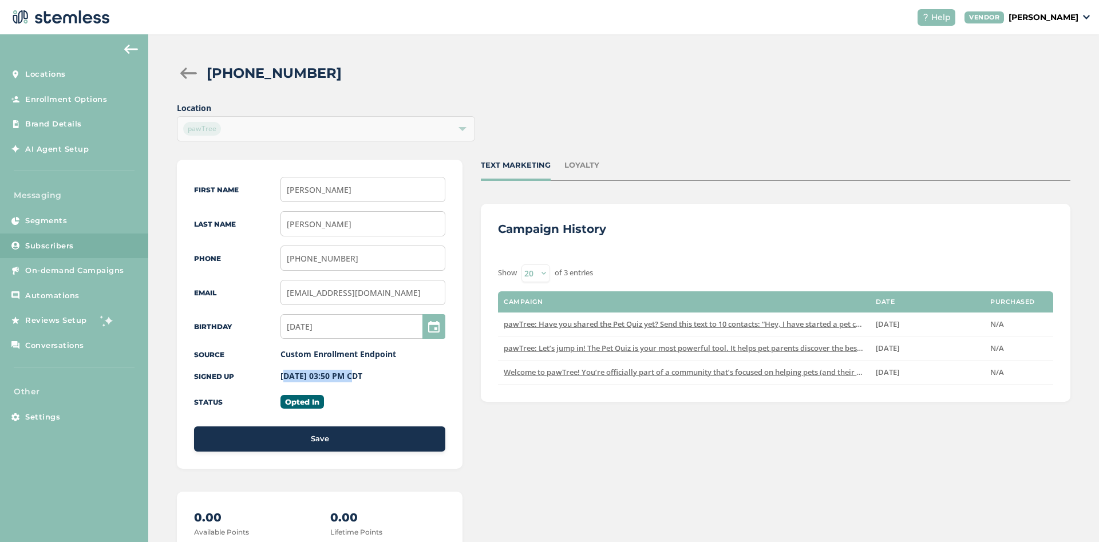
drag, startPoint x: 278, startPoint y: 379, endPoint x: 345, endPoint y: 377, distance: 67.6
click at [345, 377] on div "Signed up 09/05/2025 03:50 PM CDT" at bounding box center [319, 376] width 251 height 13
click at [333, 371] on label "09/05/2025 03:50 PM CDT" at bounding box center [321, 375] width 82 height 11
drag, startPoint x: 345, startPoint y: 376, endPoint x: 282, endPoint y: 376, distance: 63.5
click at [282, 376] on label "09/05/2025 03:50 PM CDT" at bounding box center [321, 375] width 82 height 11
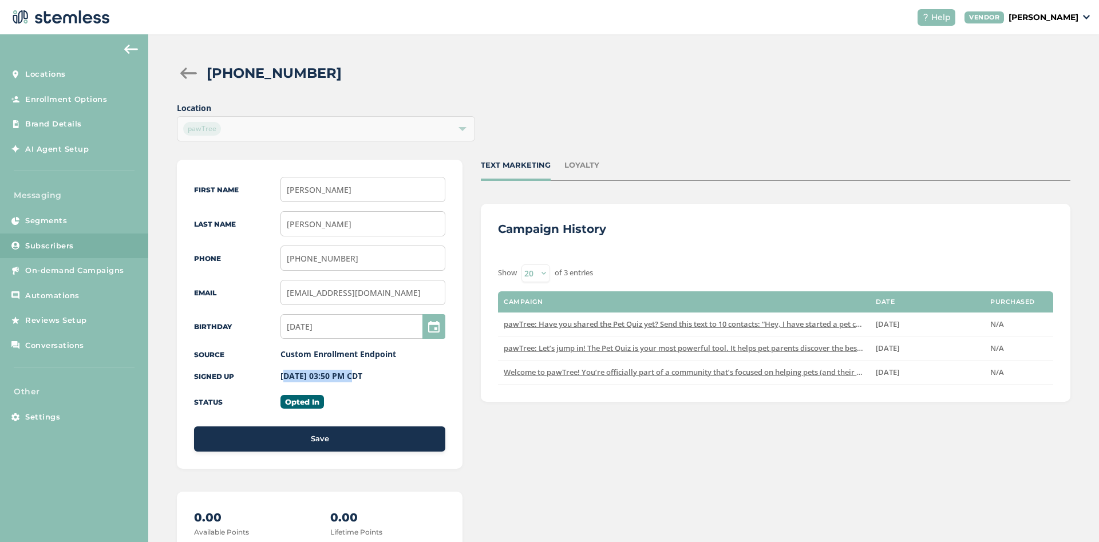
click at [295, 370] on label "09/05/2025 03:50 PM CDT" at bounding box center [321, 375] width 82 height 11
drag, startPoint x: 280, startPoint y: 374, endPoint x: 402, endPoint y: 374, distance: 122.5
click at [402, 374] on div "Signed up 09/05/2025 03:50 PM CDT" at bounding box center [319, 376] width 251 height 13
click at [354, 377] on label "09/05/2025 03:50 PM CDT" at bounding box center [321, 375] width 82 height 11
drag, startPoint x: 280, startPoint y: 375, endPoint x: 450, endPoint y: 373, distance: 170.0
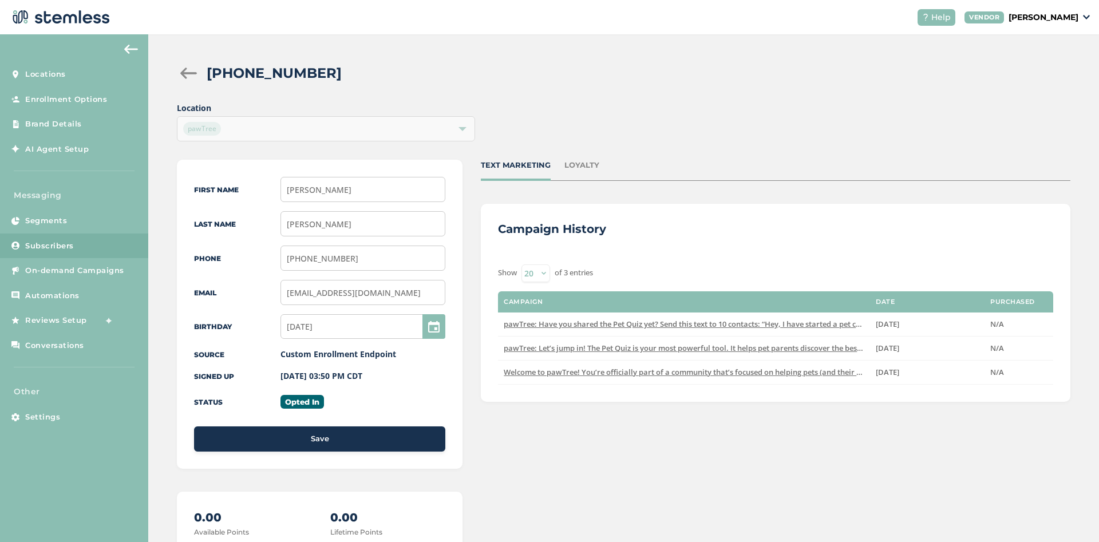
click at [450, 373] on div "First Name Krissy Last Name Coleman Phone (936) 324-9079 Email pawsincluded2015…" at bounding box center [320, 314] width 286 height 309
click at [369, 422] on div "First Name Krissy Last Name Coleman Phone (936) 324-9079 Email pawsincluded2015…" at bounding box center [320, 314] width 286 height 309
drag, startPoint x: 385, startPoint y: 375, endPoint x: 275, endPoint y: 378, distance: 109.9
click at [275, 378] on div "Signed up 09/05/2025 03:50 PM CDT" at bounding box center [319, 376] width 251 height 13
click at [618, 437] on div "TEXT MARKETING LOYALTY Campaign History Show 20 50 100 of 3 entries Campaign Da…" at bounding box center [776, 432] width 590 height 545
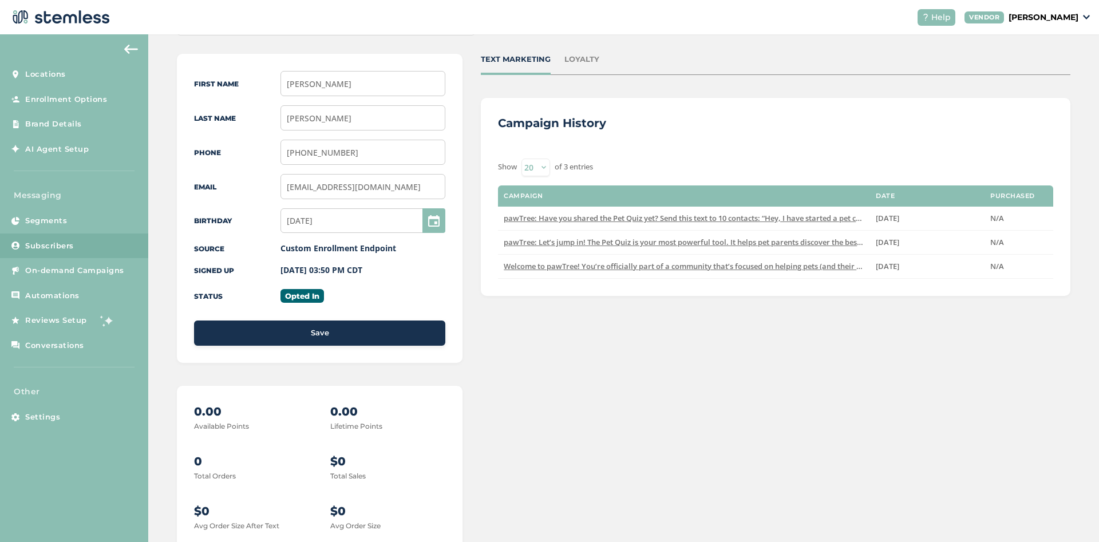
scroll to position [124, 0]
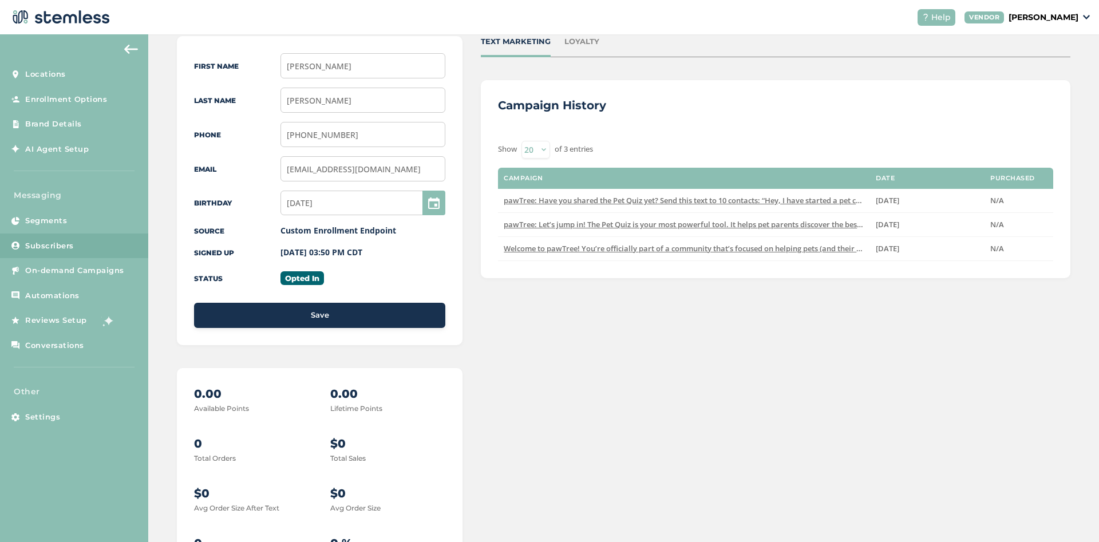
click at [395, 246] on div "First Name Krissy Last Name Coleman Phone (936) 324-9079 Email pawsincluded2015…" at bounding box center [320, 190] width 286 height 309
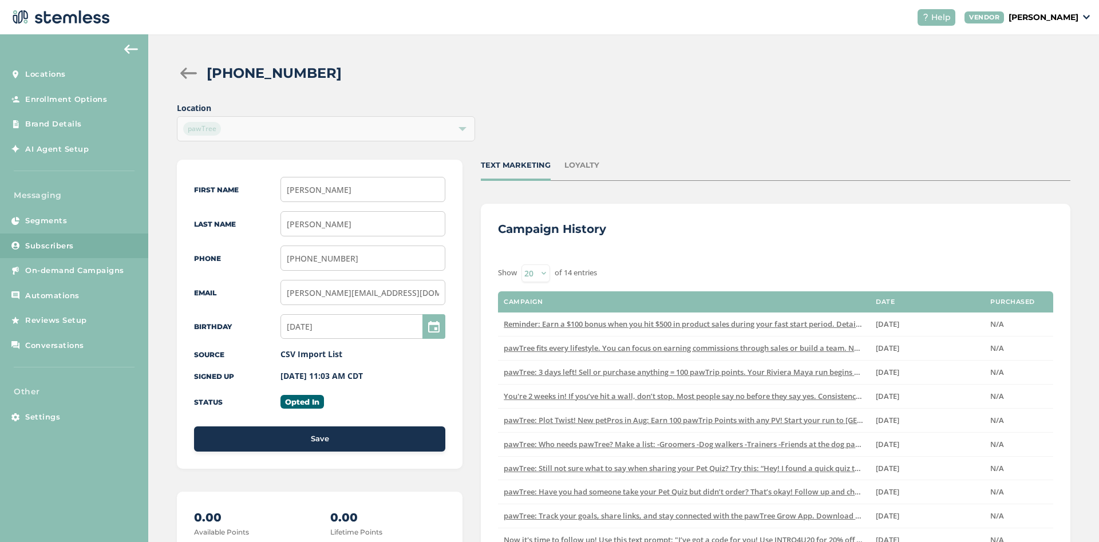
scroll to position [62, 0]
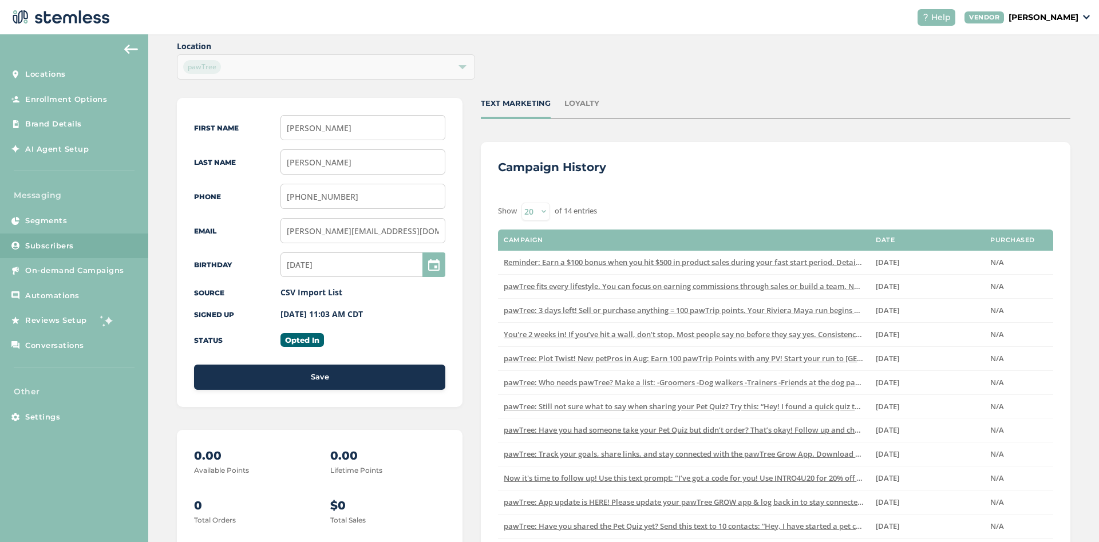
drag, startPoint x: 266, startPoint y: 316, endPoint x: 391, endPoint y: 315, distance: 125.4
click at [391, 315] on div "Signed up 08/11/2025 11:03 AM CDT" at bounding box center [319, 314] width 251 height 13
drag, startPoint x: 278, startPoint y: 292, endPoint x: 352, endPoint y: 292, distance: 74.4
click at [352, 292] on div "Source CSV Import List" at bounding box center [319, 292] width 251 height 13
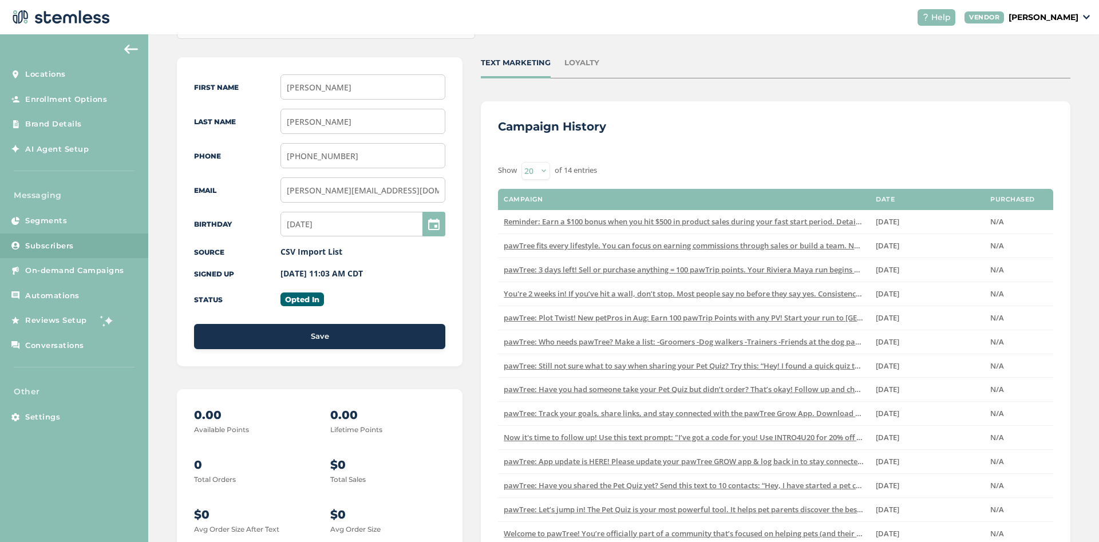
scroll to position [67, 0]
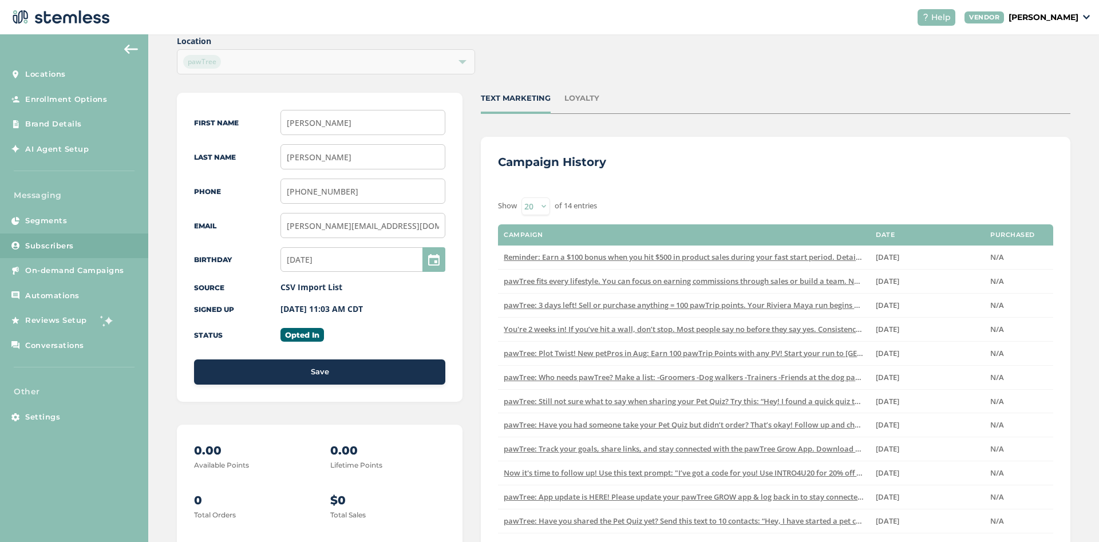
click at [382, 287] on div "CSV Import List" at bounding box center [362, 287] width 165 height 13
drag, startPoint x: 280, startPoint y: 311, endPoint x: 325, endPoint y: 311, distance: 44.7
click at [325, 311] on div "Signed up 08/11/2025 11:03 AM CDT" at bounding box center [319, 309] width 251 height 13
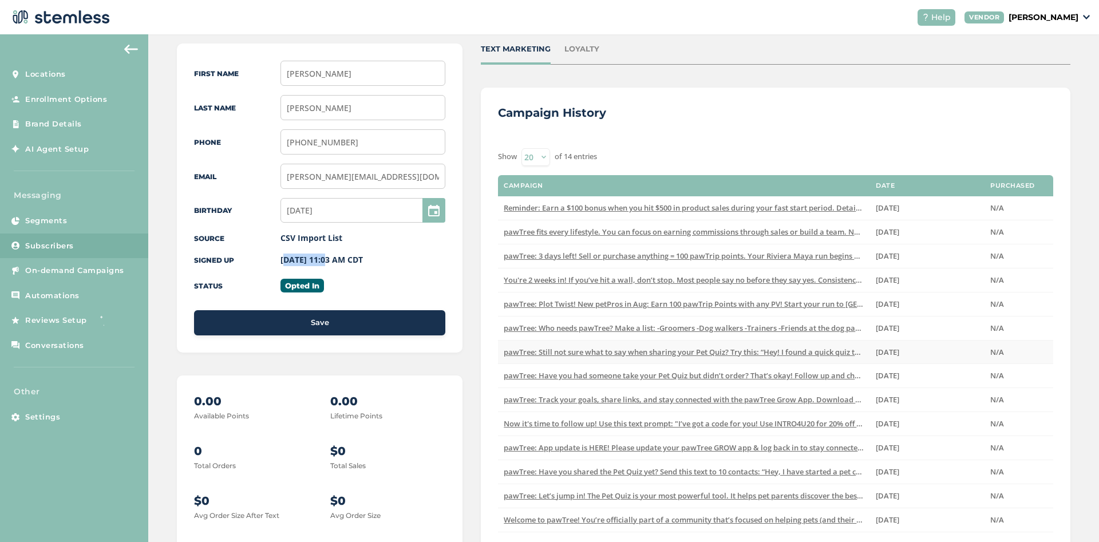
scroll to position [185, 0]
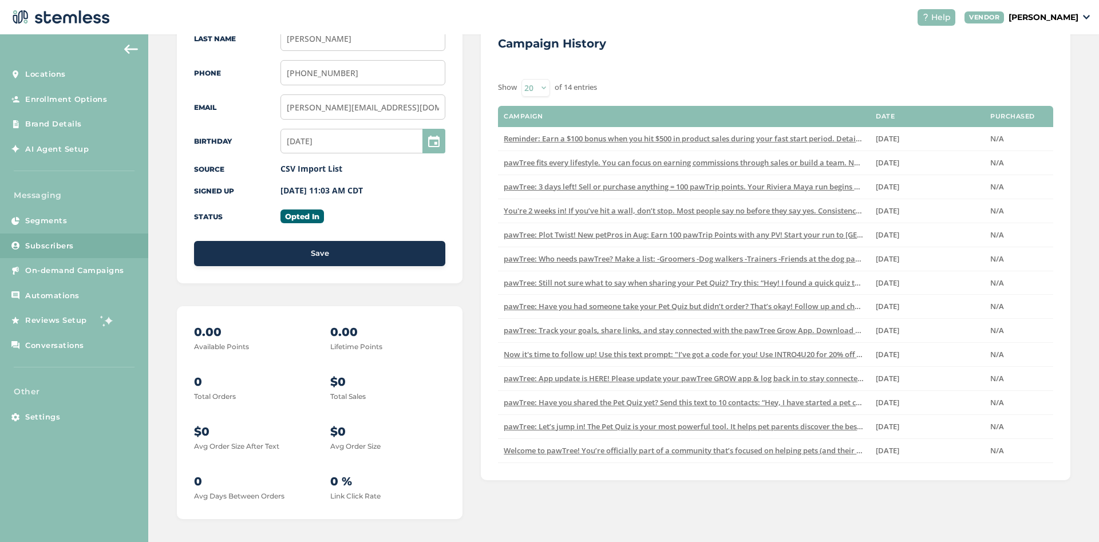
click at [405, 204] on div "First Name Ashley Last Name Flickinger Phone (667) 273-5790 Email flickinger.as…" at bounding box center [320, 128] width 286 height 309
click at [352, 191] on label "[DATE] 11:03 AM CDT" at bounding box center [321, 190] width 82 height 11
drag, startPoint x: 278, startPoint y: 193, endPoint x: 377, endPoint y: 193, distance: 99.6
click at [377, 193] on div "Signed up 08/11/2025 11:03 AM CDT" at bounding box center [319, 190] width 251 height 13
click at [371, 200] on div "First Name Ashley Last Name Flickinger Phone (667) 273-5790 Email flickinger.as…" at bounding box center [320, 128] width 286 height 309
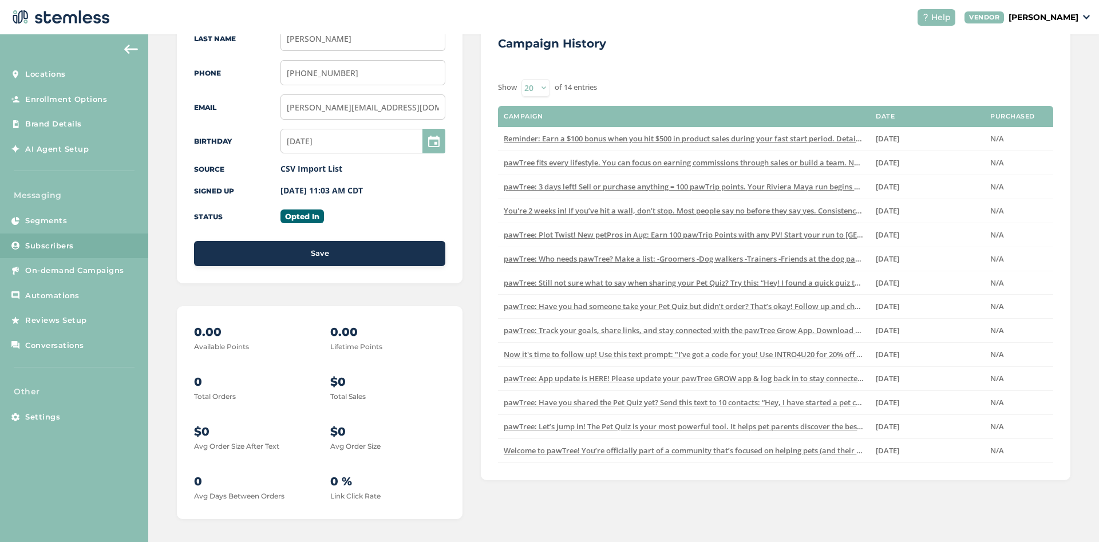
drag, startPoint x: 381, startPoint y: 193, endPoint x: 279, endPoint y: 193, distance: 101.9
click at [279, 193] on div "Signed up 08/11/2025 11:03 AM CDT" at bounding box center [319, 190] width 251 height 13
click at [362, 196] on div "08/11/2025 11:03 AM CDT" at bounding box center [362, 190] width 165 height 13
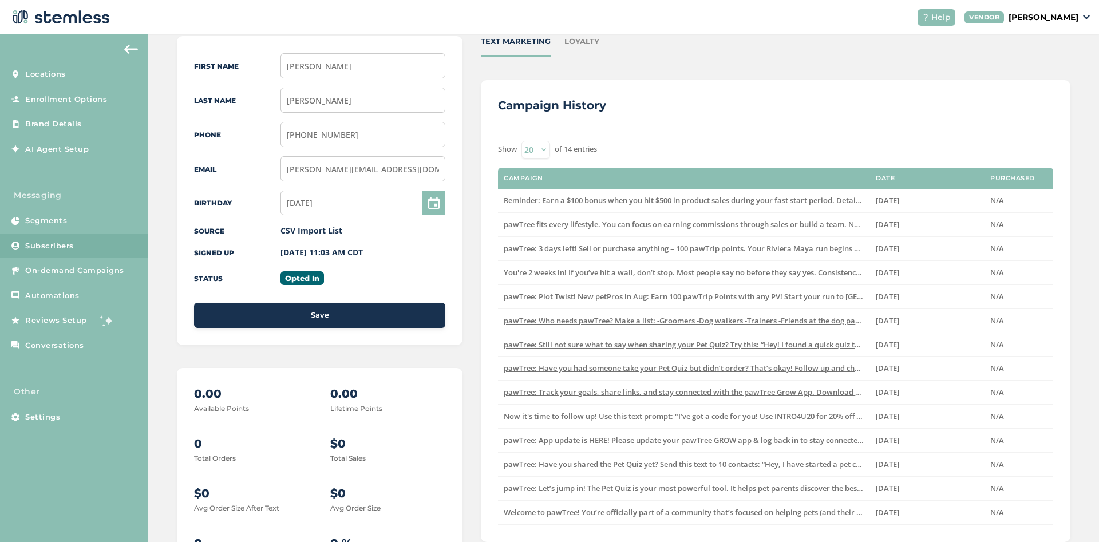
click at [696, 98] on div "Campaign History" at bounding box center [775, 112] width 555 height 30
drag, startPoint x: 338, startPoint y: 202, endPoint x: 280, endPoint y: 202, distance: 57.2
click at [280, 202] on input "10/08/1989" at bounding box center [362, 203] width 165 height 25
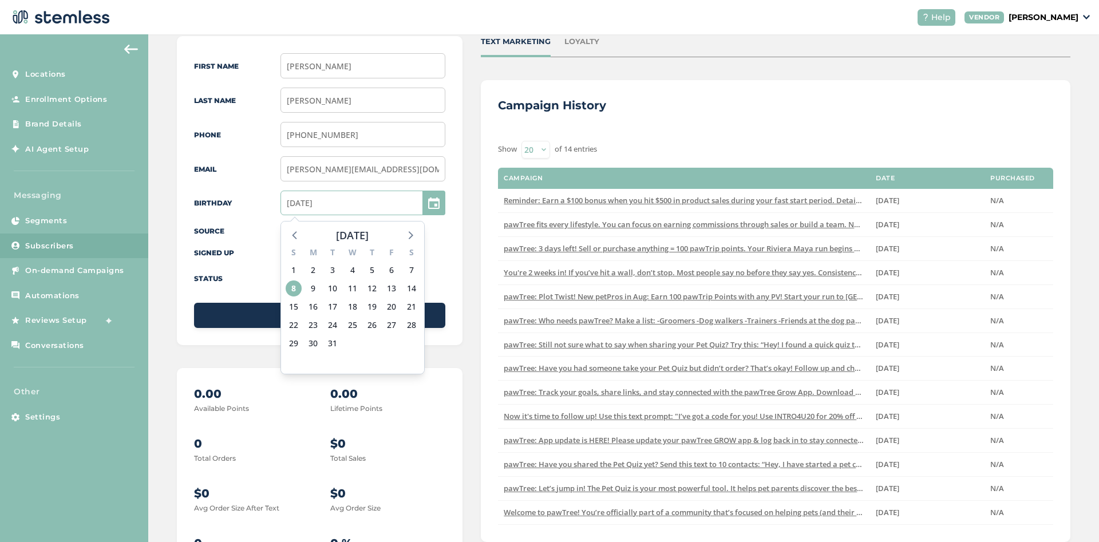
click at [352, 208] on input "10/08/1989" at bounding box center [362, 203] width 165 height 25
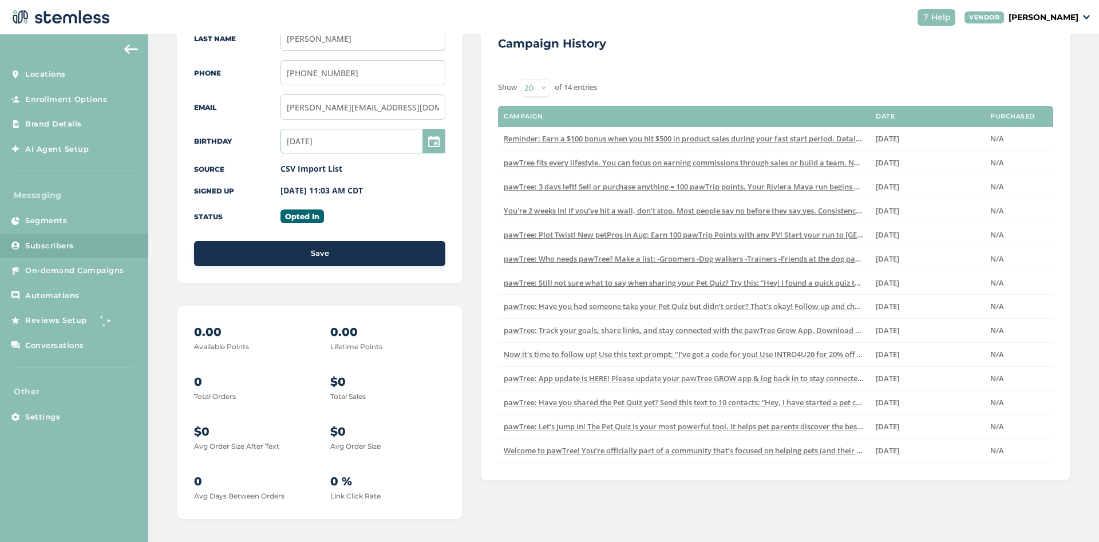
scroll to position [0, 0]
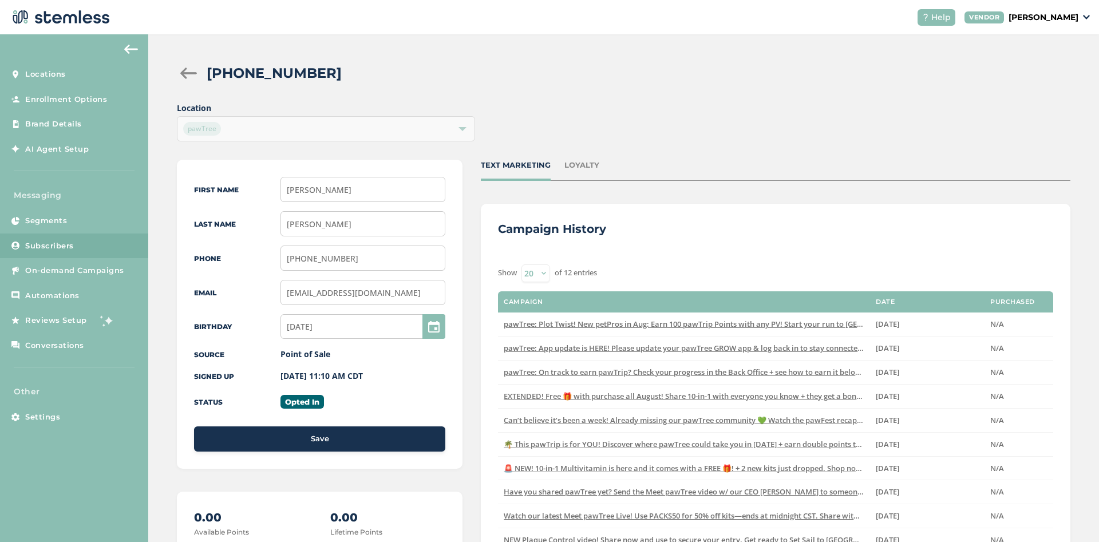
click at [57, 243] on span "Subscribers" at bounding box center [49, 245] width 49 height 11
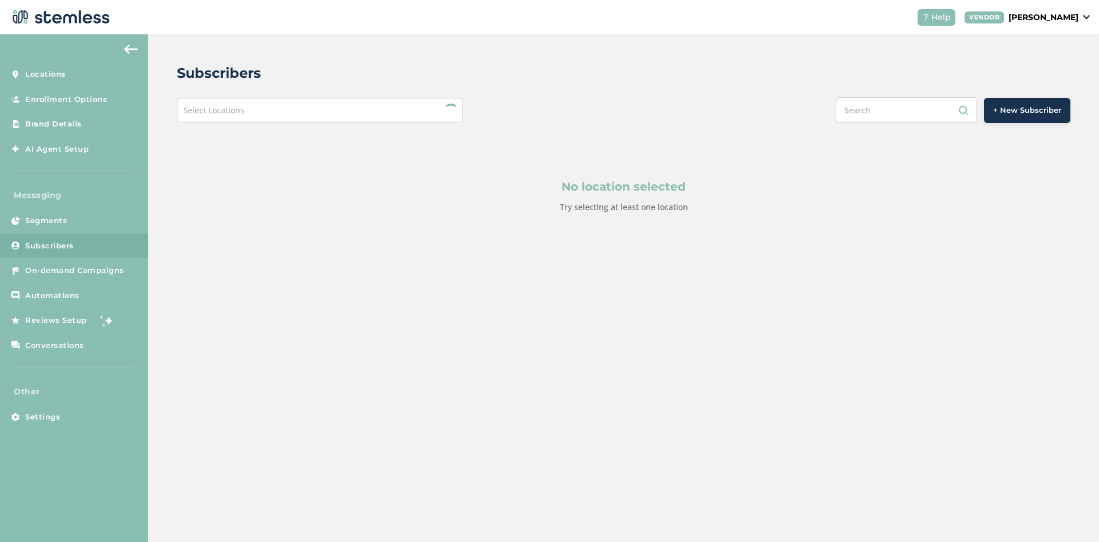
click at [906, 112] on input "text" at bounding box center [906, 110] width 141 height 26
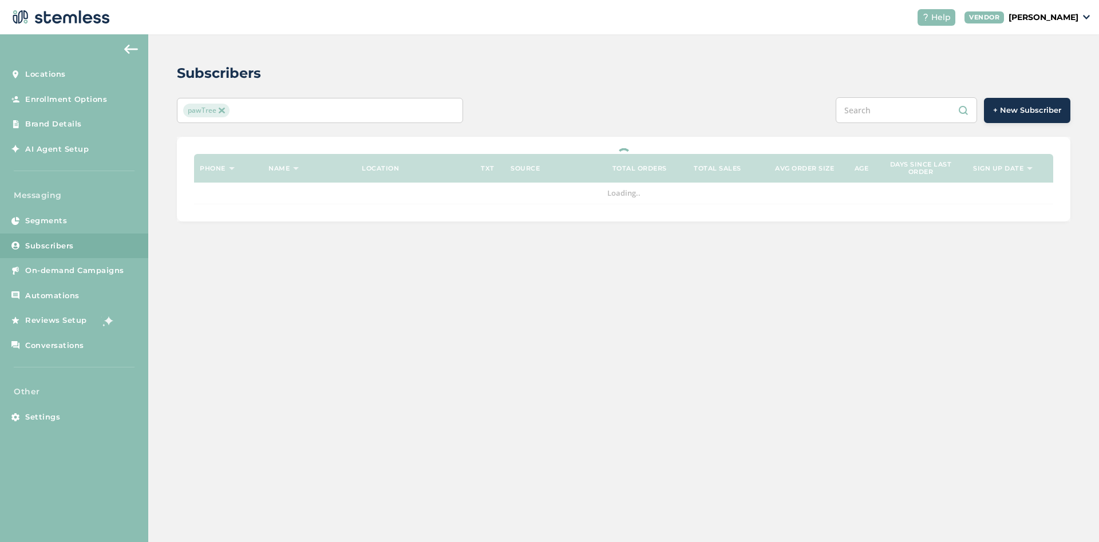
paste input "4804322326"
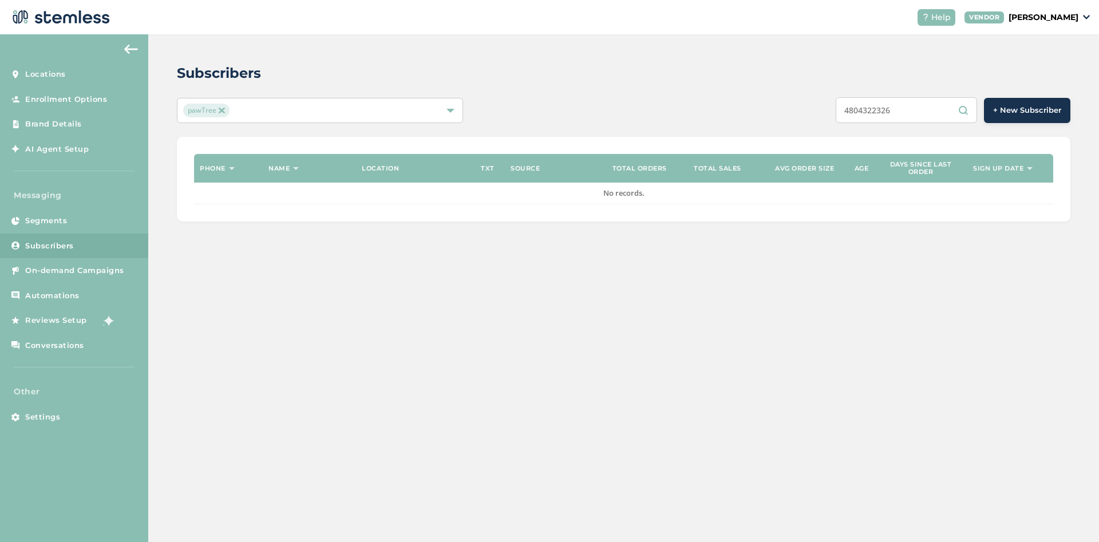
click at [907, 111] on input "4804322326" at bounding box center [906, 110] width 141 height 26
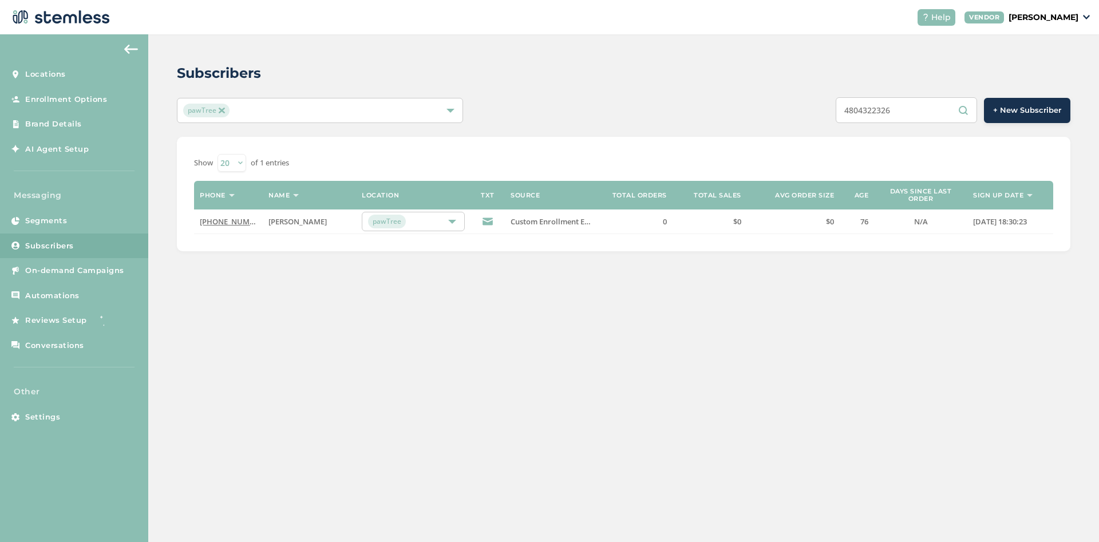
click at [881, 113] on input "4804322326" at bounding box center [906, 110] width 141 height 26
type input "4804322326"
click at [230, 224] on link "(480) 432-2326" at bounding box center [233, 221] width 66 height 10
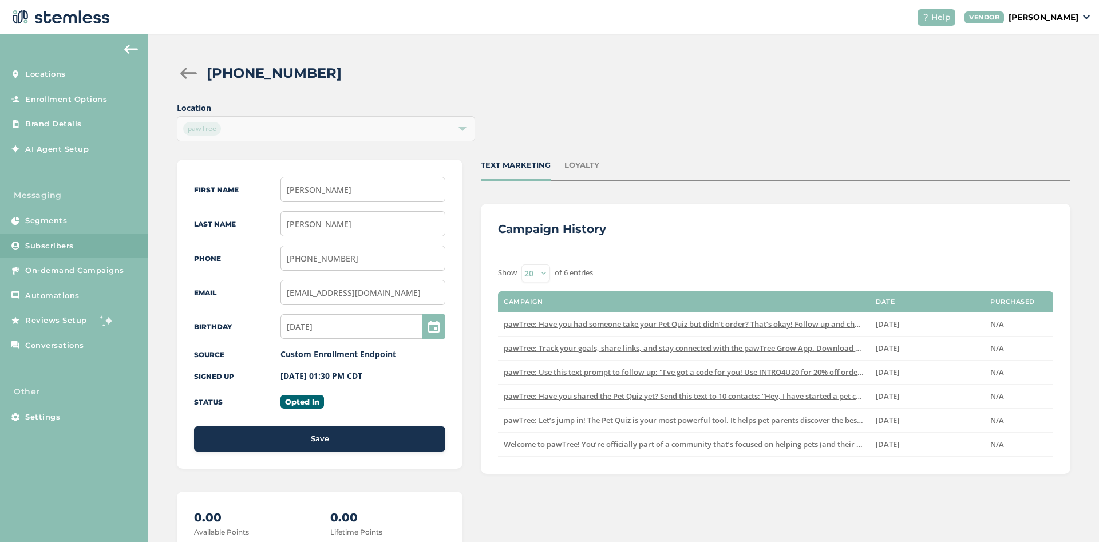
drag, startPoint x: 279, startPoint y: 355, endPoint x: 397, endPoint y: 354, distance: 117.3
click at [397, 354] on div "Source Custom Enrollment Endpoint" at bounding box center [319, 354] width 251 height 13
drag, startPoint x: 379, startPoint y: 372, endPoint x: 278, endPoint y: 371, distance: 101.3
click at [278, 371] on div "Signed up 09/01/2025 01:30 PM CDT" at bounding box center [319, 376] width 251 height 13
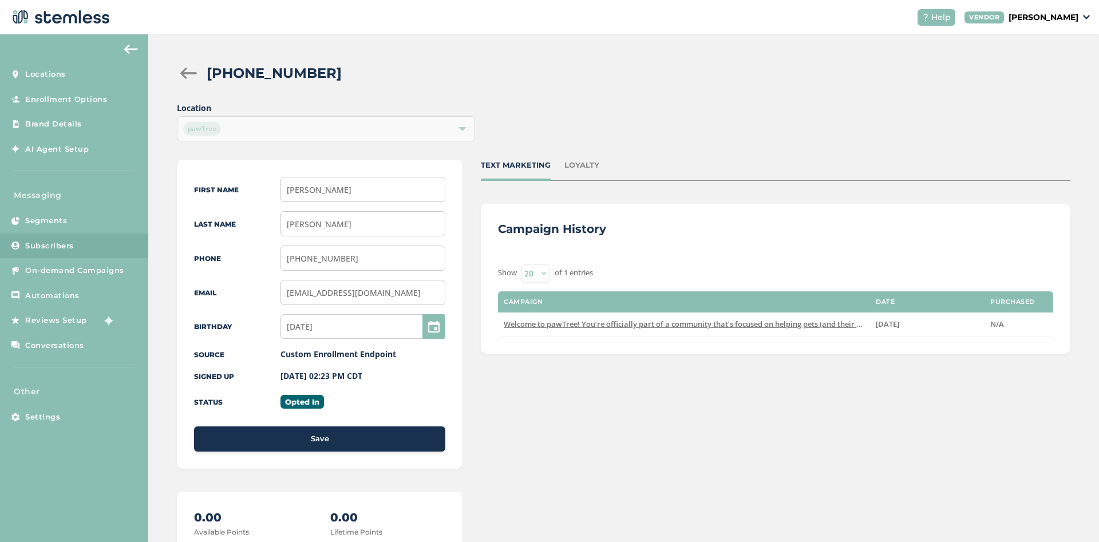
click at [72, 242] on span "Subscribers" at bounding box center [49, 245] width 49 height 11
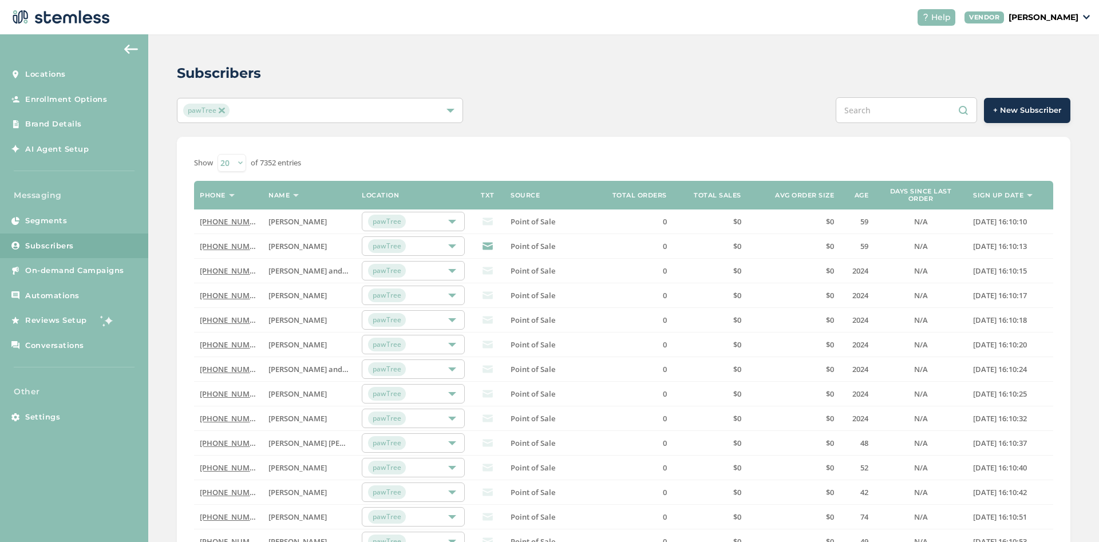
click at [877, 117] on input "text" at bounding box center [906, 110] width 141 height 26
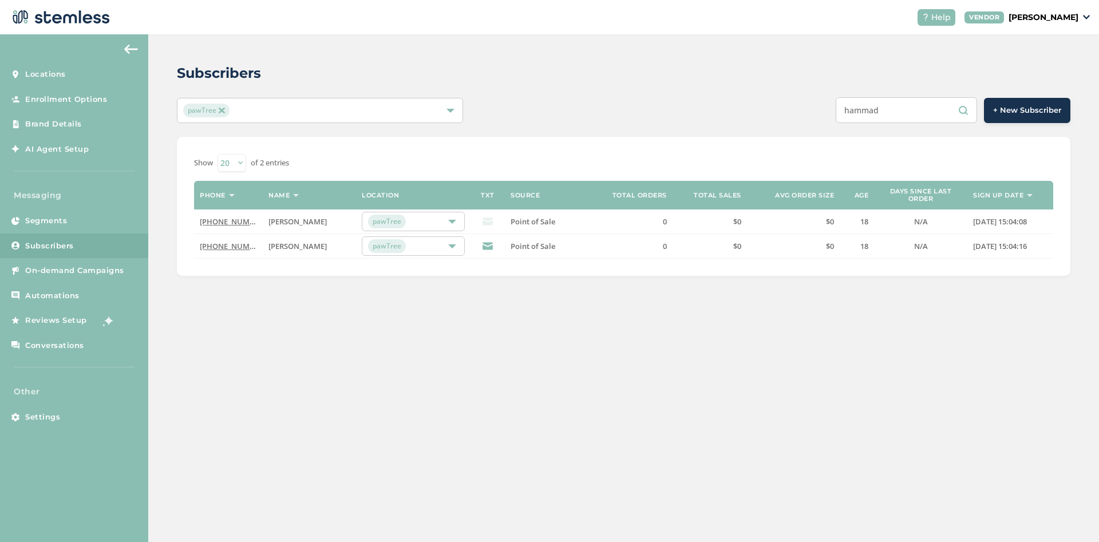
type input "hammad"
click at [219, 222] on link "[PHONE_NUMBER]" at bounding box center [233, 221] width 66 height 10
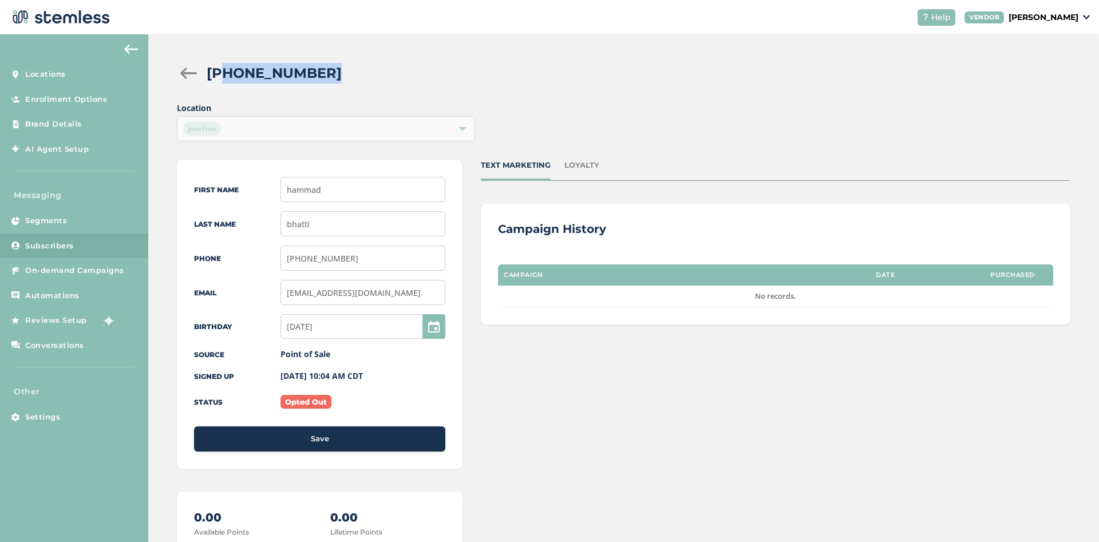
drag, startPoint x: 306, startPoint y: 75, endPoint x: 219, endPoint y: 75, distance: 87.6
click at [219, 75] on div "[PHONE_NUMBER]" at bounding box center [634, 73] width 855 height 21
click at [189, 72] on div at bounding box center [188, 73] width 23 height 11
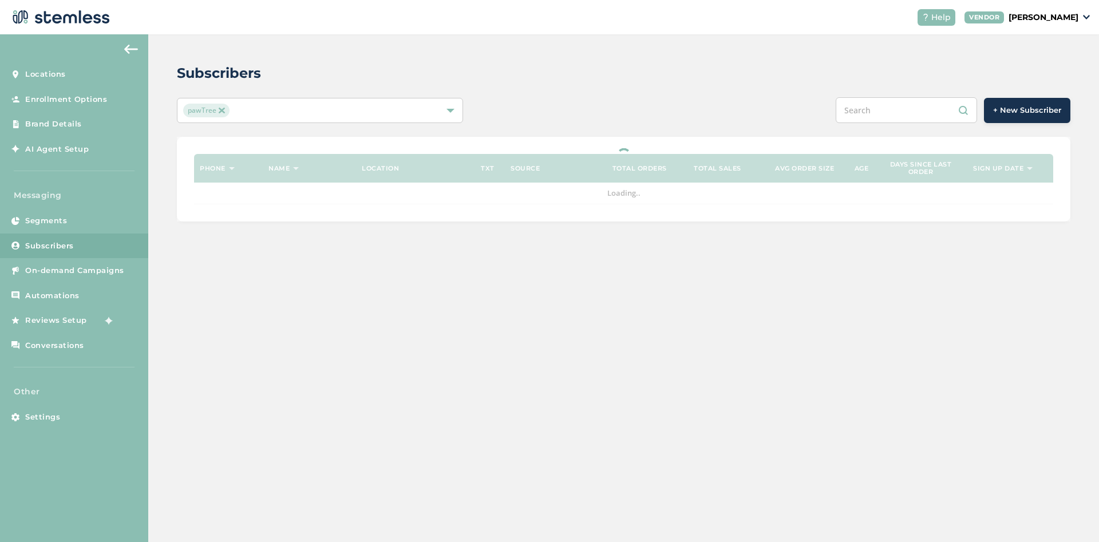
click at [916, 117] on input "text" at bounding box center [906, 110] width 141 height 26
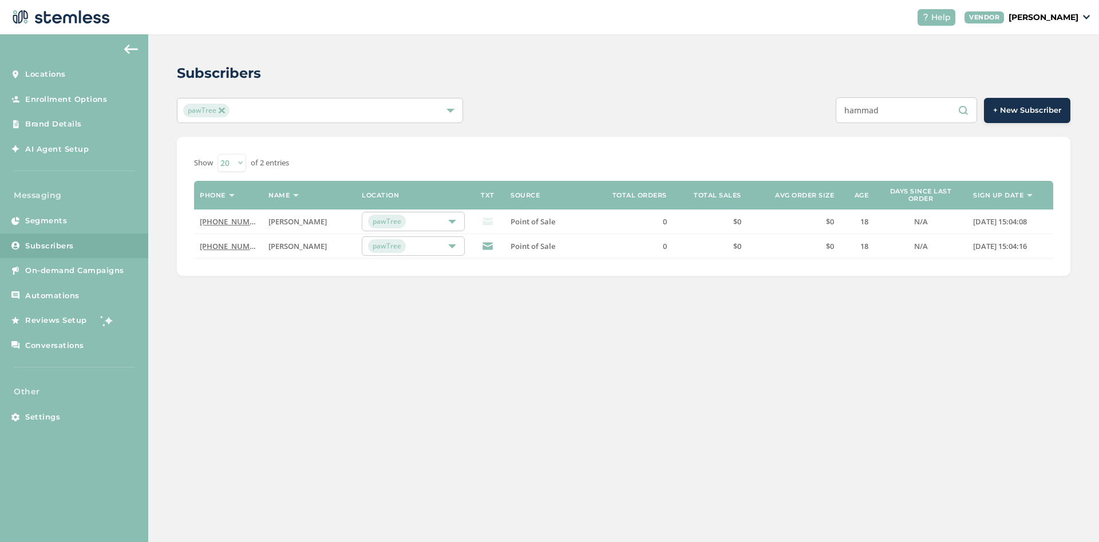
type input "hammad"
click at [244, 244] on link "[PHONE_NUMBER]" at bounding box center [233, 246] width 66 height 10
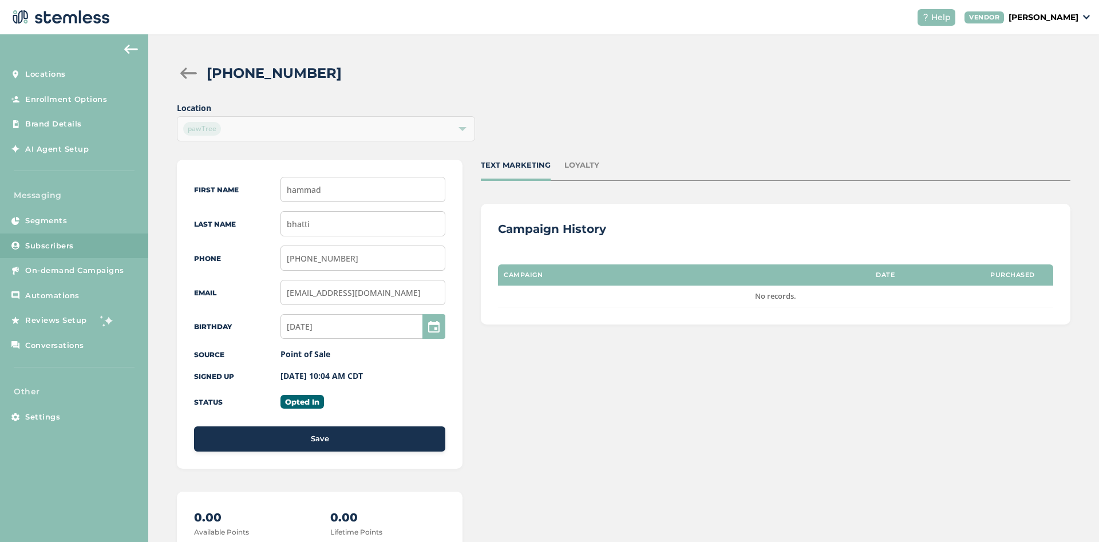
click at [193, 77] on div at bounding box center [188, 73] width 23 height 11
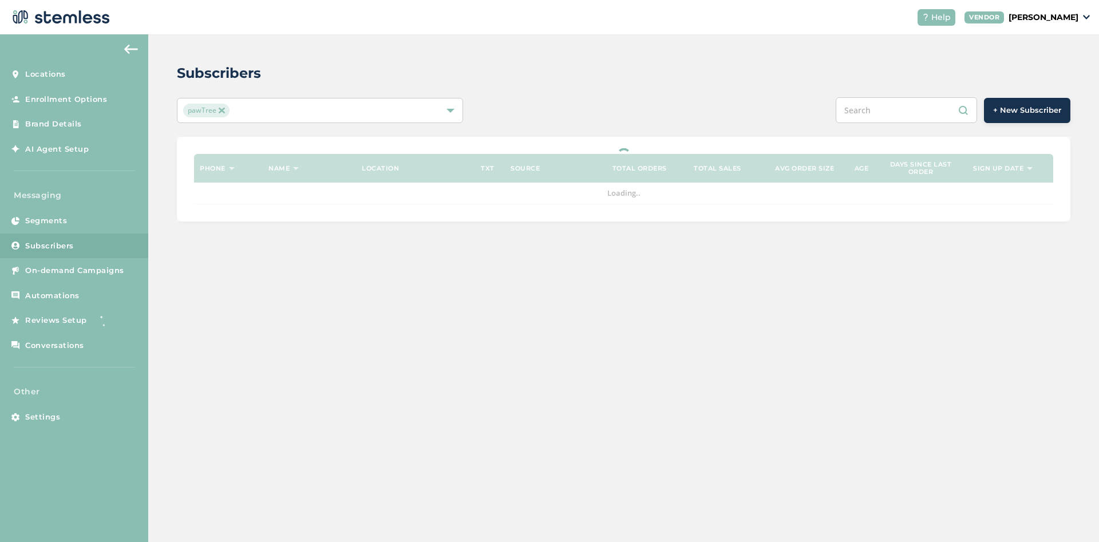
click at [870, 116] on input "text" at bounding box center [906, 110] width 141 height 26
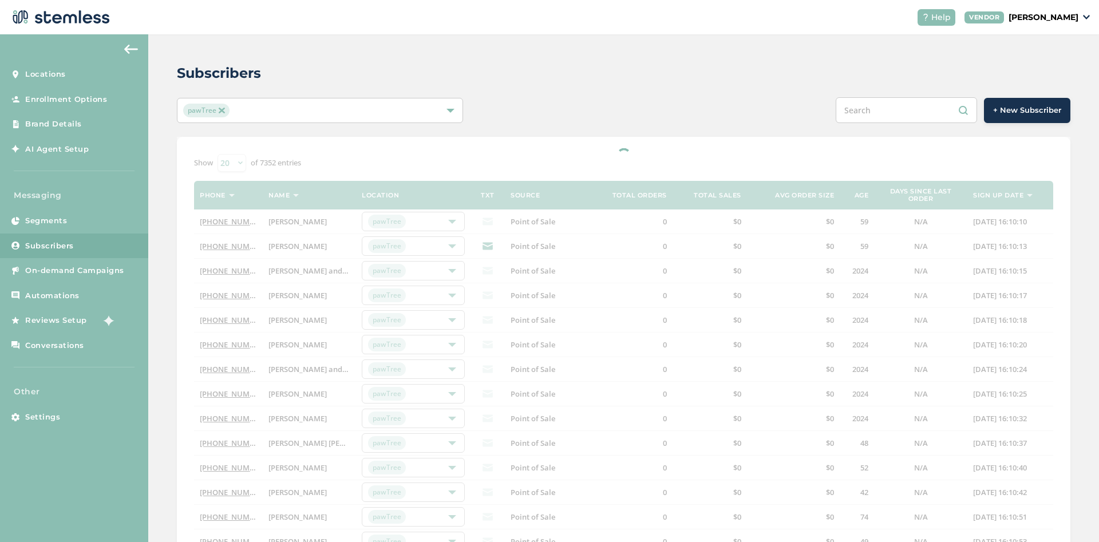
paste input "8575260627"
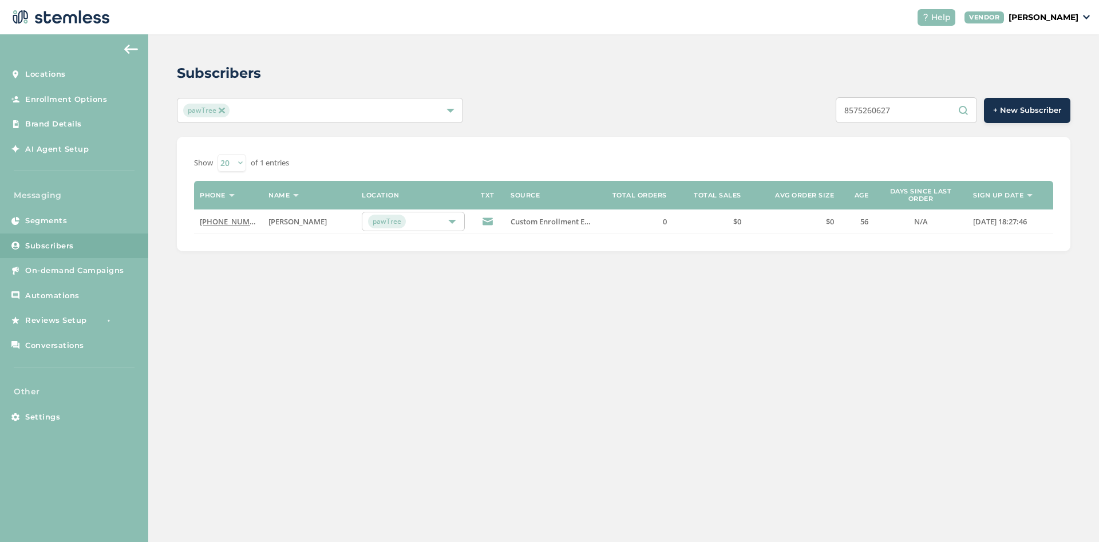
type input "8575260627"
click at [228, 223] on link "[PHONE_NUMBER]" at bounding box center [233, 221] width 66 height 10
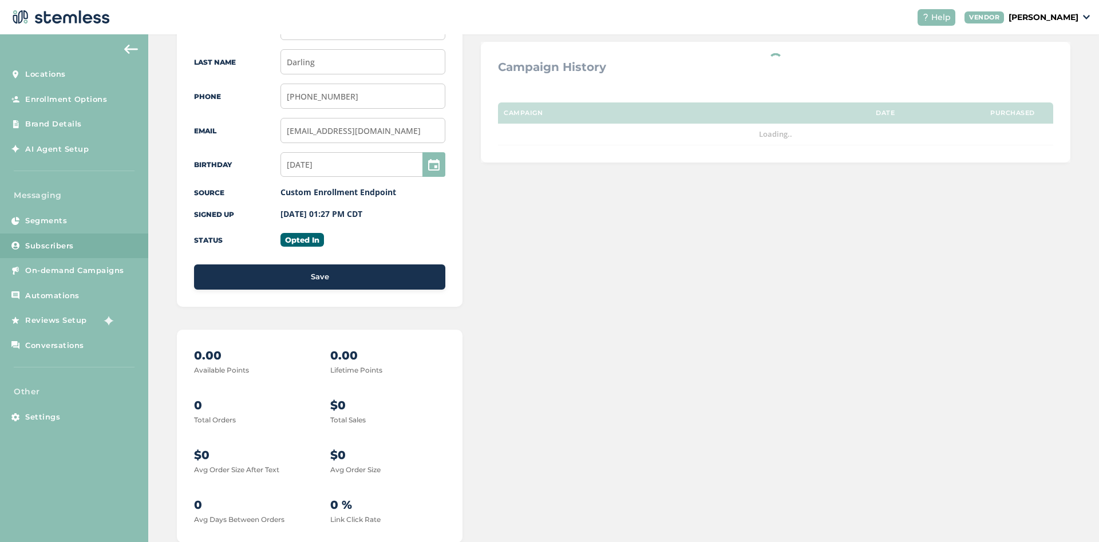
scroll to position [191, 0]
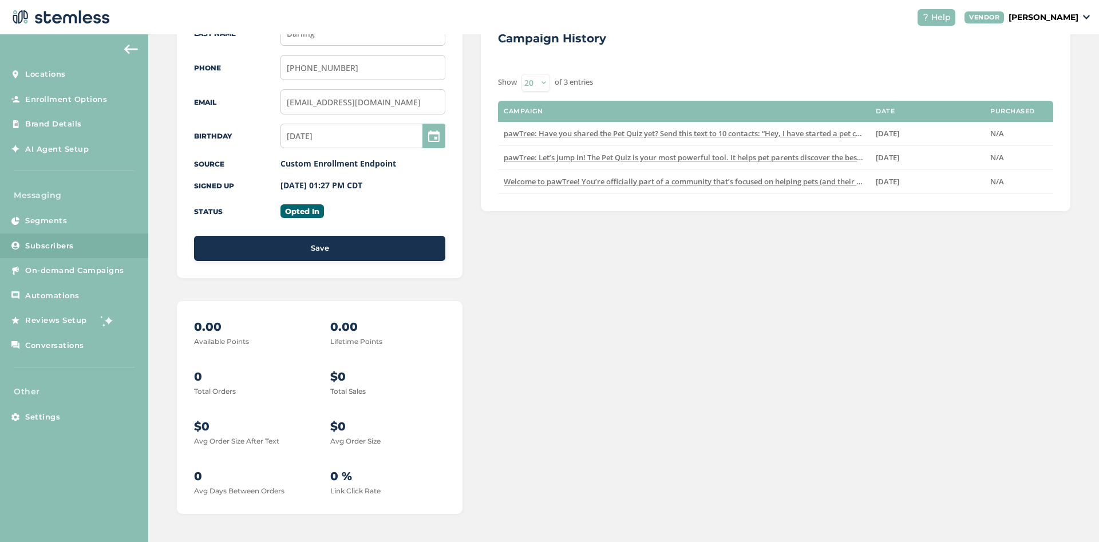
click at [527, 375] on div "TEXT MARKETING LOYALTY Campaign History Show 20 50 100 of 3 entries Campaign Da…" at bounding box center [776, 241] width 590 height 545
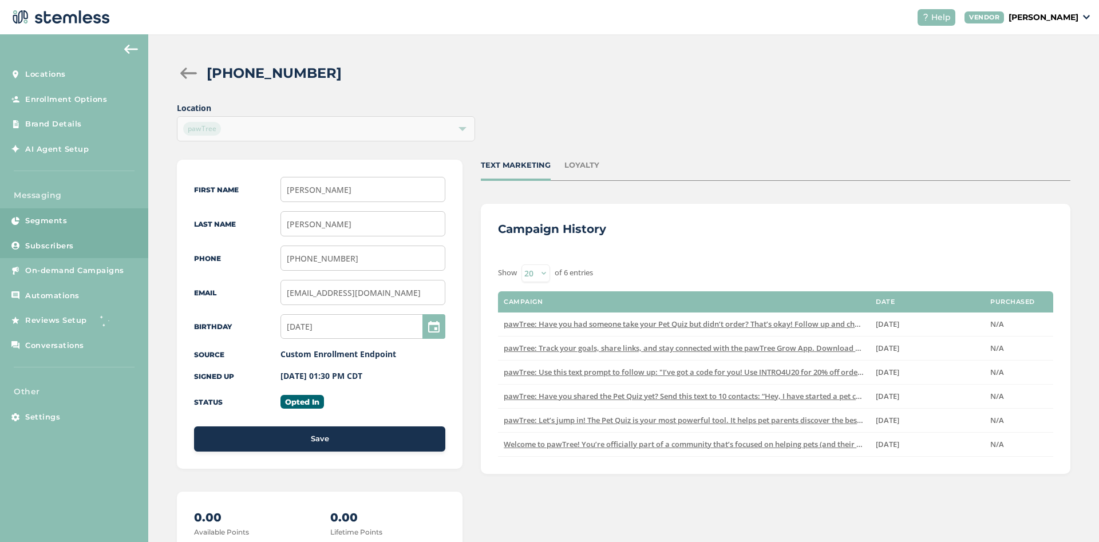
click at [66, 218] on span "Segments" at bounding box center [46, 220] width 42 height 11
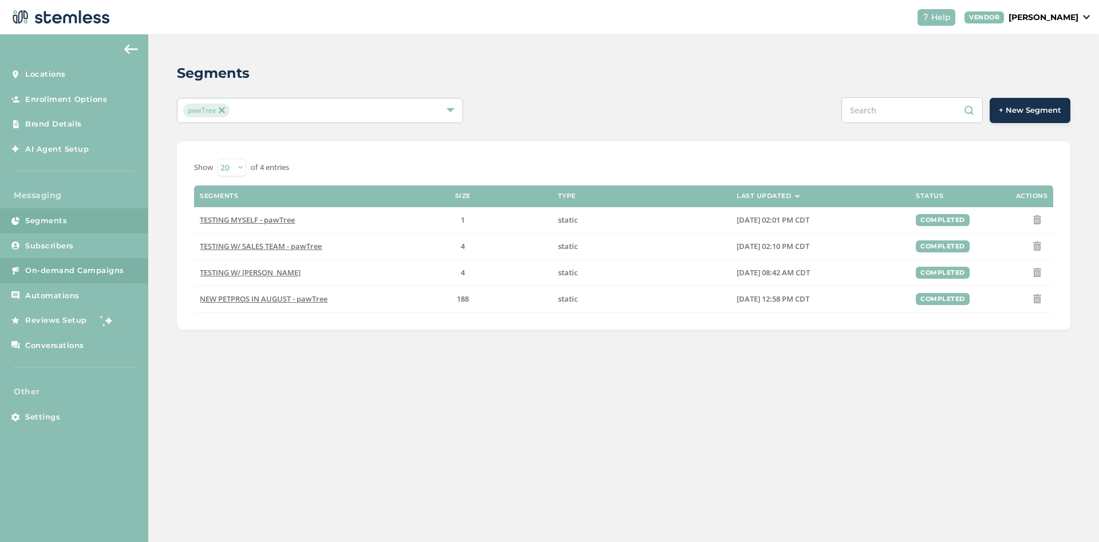
click at [71, 271] on span "On-demand Campaigns" at bounding box center [74, 270] width 99 height 11
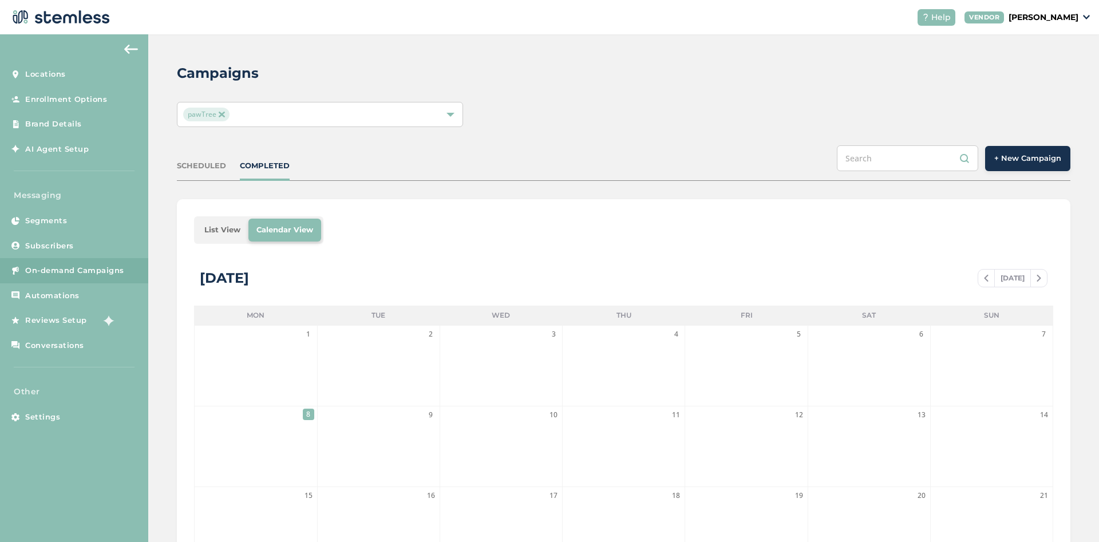
click at [1010, 161] on span "+ New Campaign" at bounding box center [1027, 158] width 67 height 11
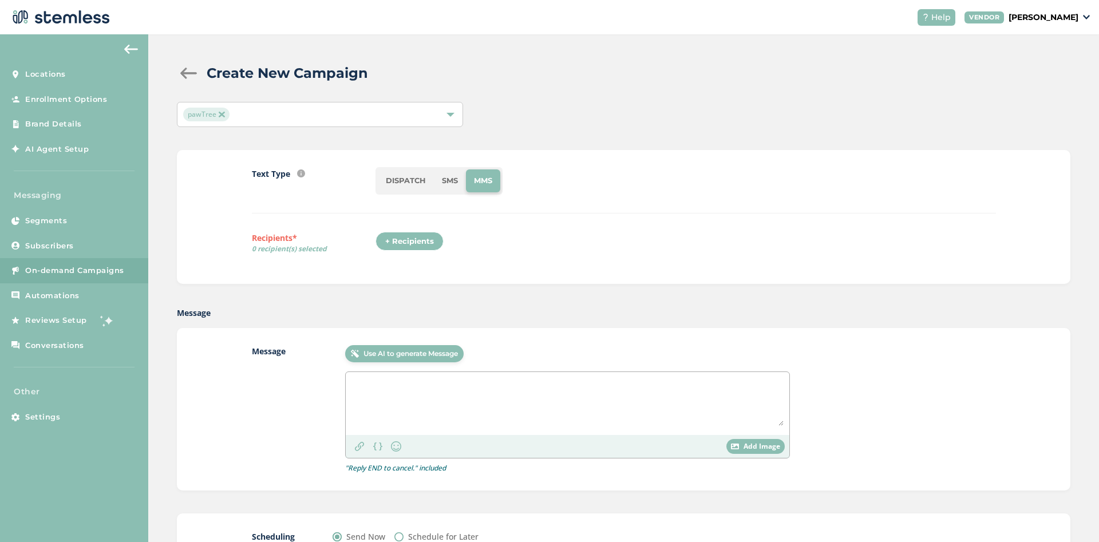
click at [448, 181] on li "SMS" at bounding box center [450, 180] width 32 height 23
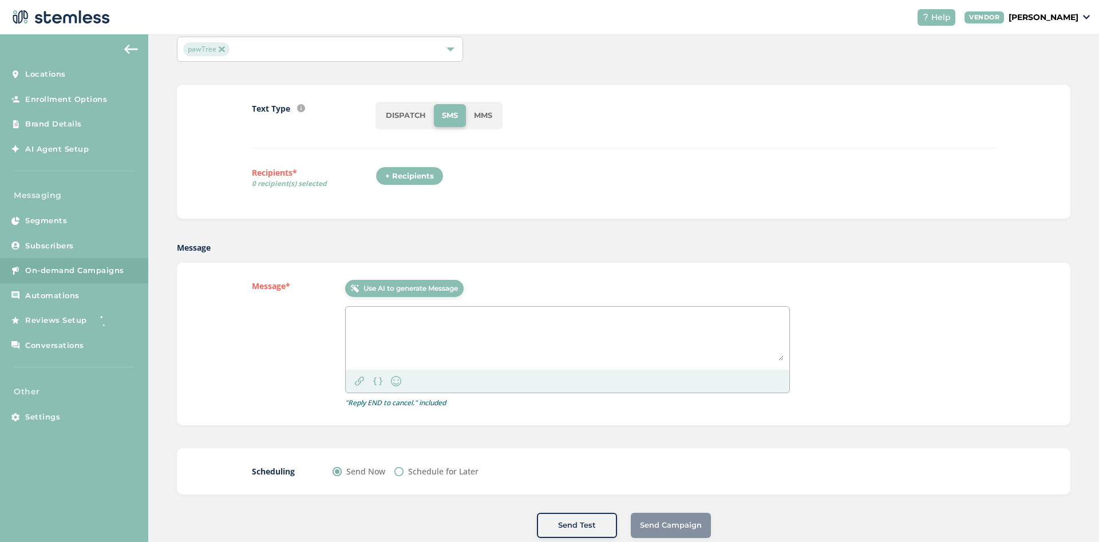
scroll to position [88, 0]
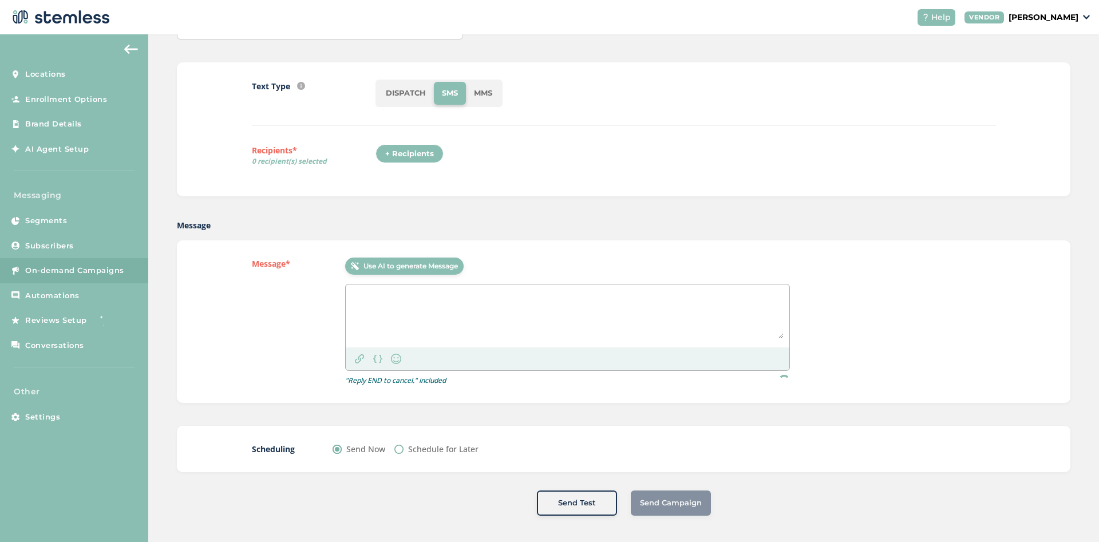
click at [420, 159] on div "+ Recipients" at bounding box center [409, 153] width 68 height 19
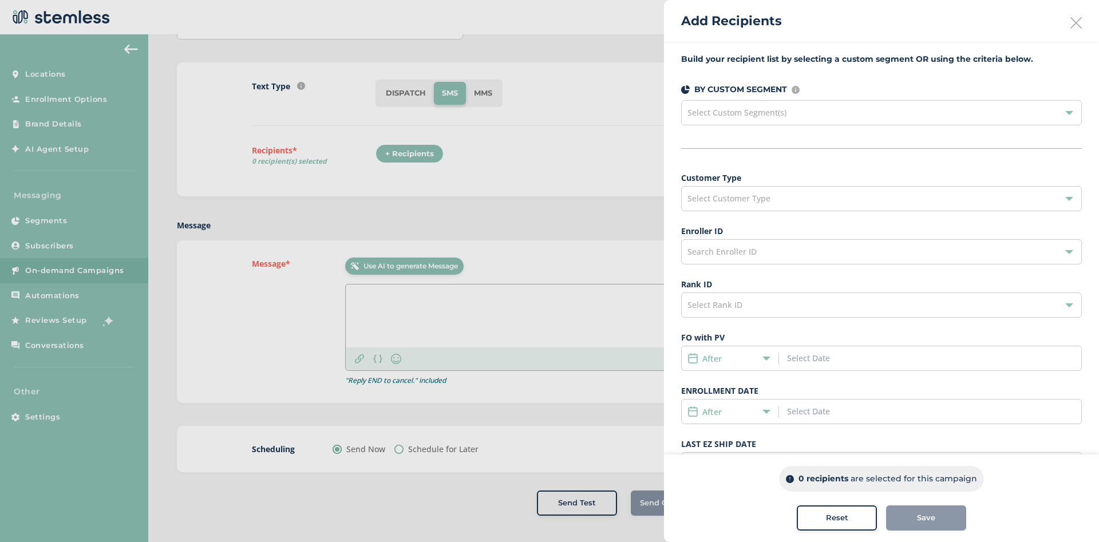
click at [777, 110] on span "Select Custom Segment(s)" at bounding box center [736, 112] width 99 height 11
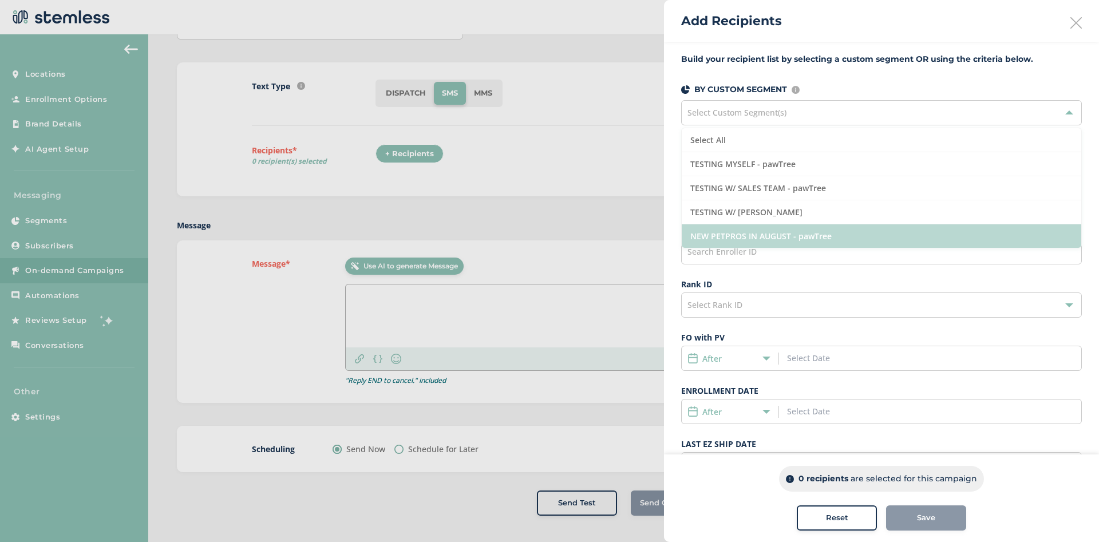
click at [753, 233] on li "NEW PETPROS IN AUGUST - pawTree" at bounding box center [882, 235] width 400 height 23
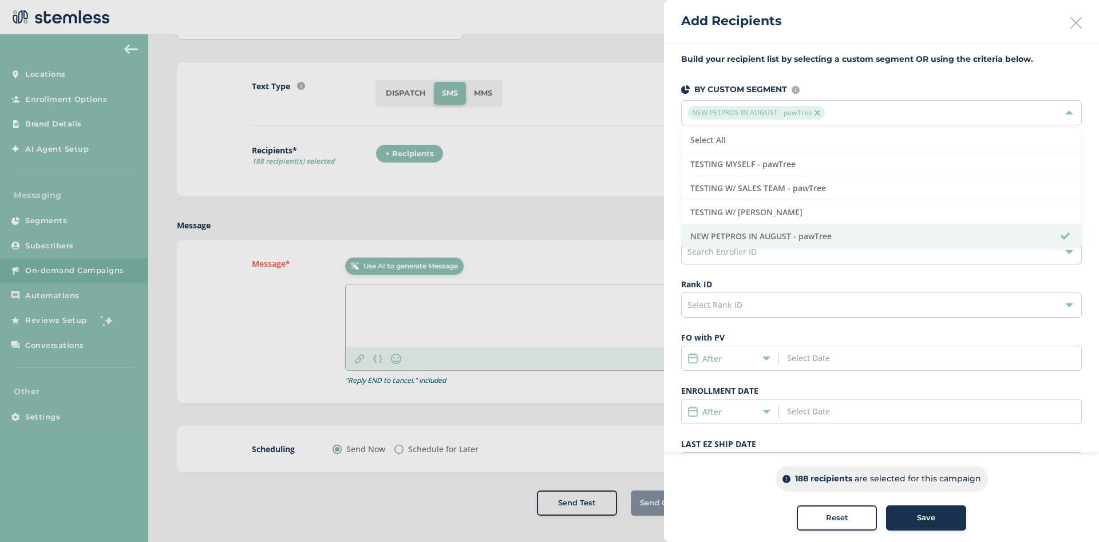
click at [796, 267] on div "Customer Type Select Customer Type Enroller ID Search Enroller ID Rank ID Selec…" at bounding box center [881, 378] width 401 height 412
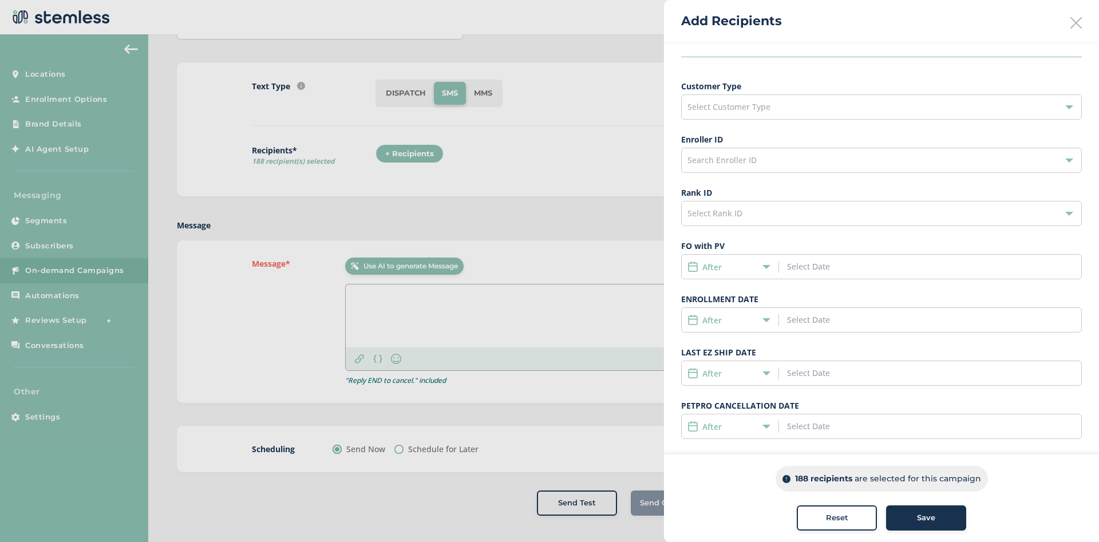
scroll to position [153, 0]
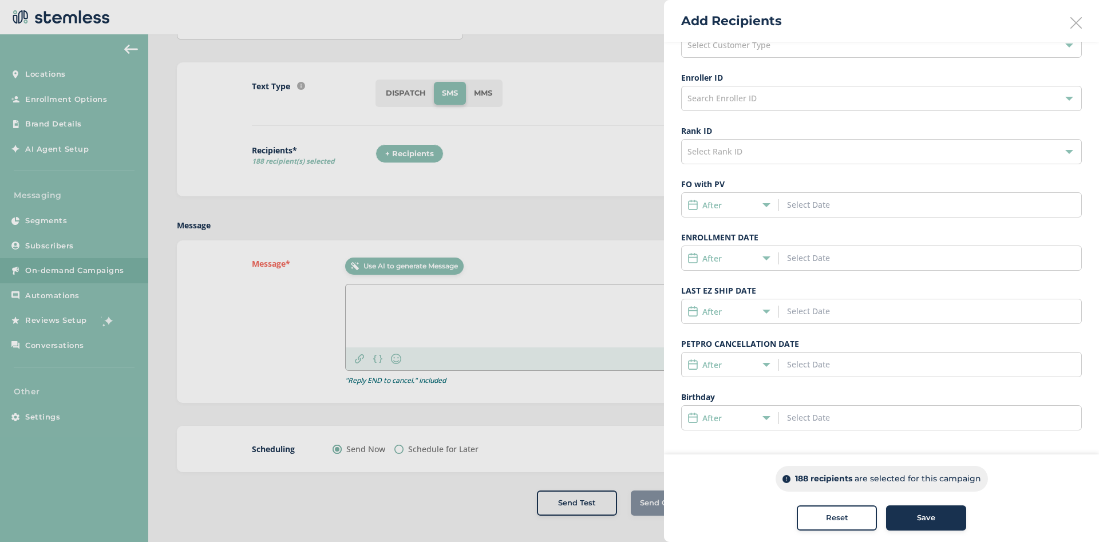
click at [764, 258] on icon at bounding box center [766, 258] width 8 height 8
click at [728, 339] on span "Date Range" at bounding box center [715, 342] width 44 height 11
click at [690, 328] on div "Customer Type Select Customer Type Enroller ID Search Enroller ID Rank ID Selec…" at bounding box center [881, 224] width 401 height 412
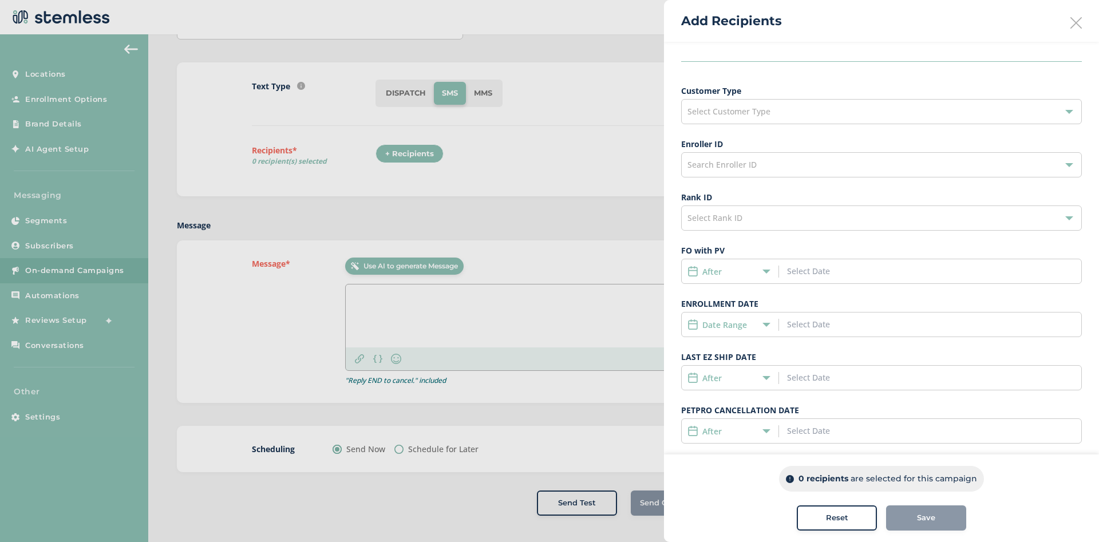
scroll to position [0, 0]
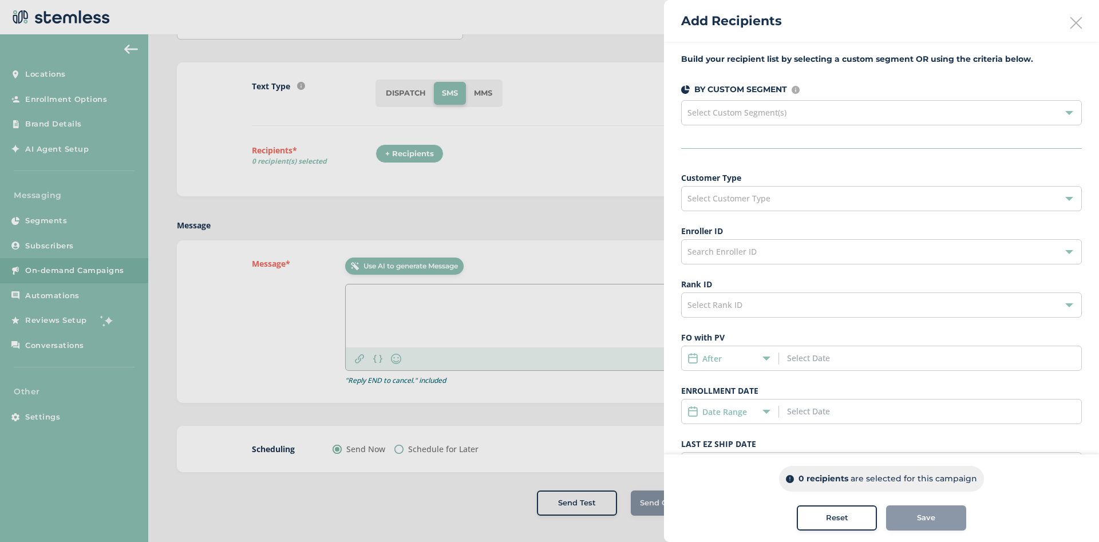
click at [765, 114] on span "Select Custom Segment(s)" at bounding box center [736, 112] width 99 height 11
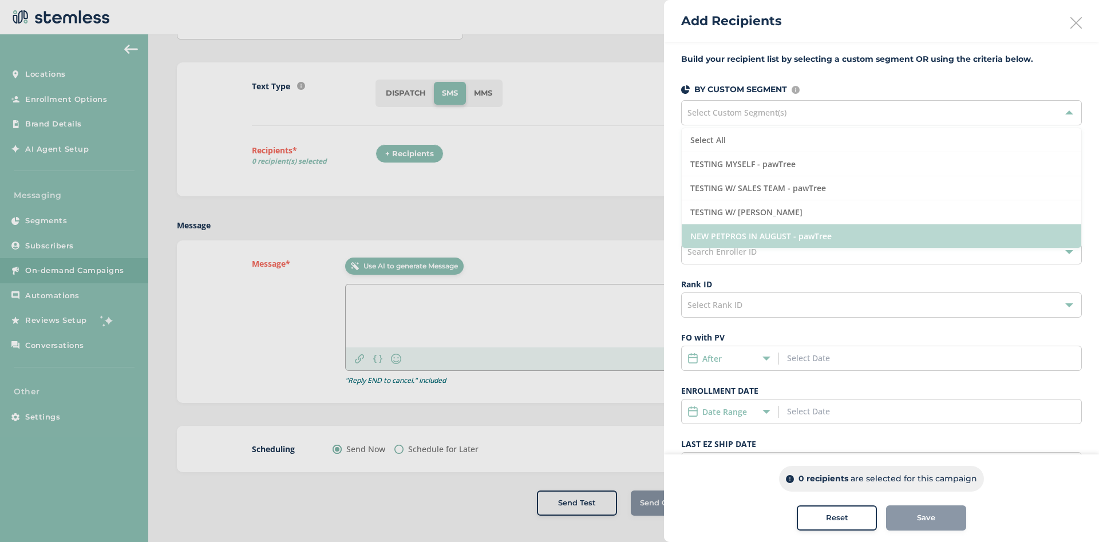
click at [750, 230] on li "NEW PETPROS IN AUGUST - pawTree" at bounding box center [882, 235] width 400 height 23
click at [715, 236] on li "NEW PETPROS IN AUGUST - pawTree" at bounding box center [882, 235] width 400 height 23
click at [765, 233] on li "NEW PETPROS IN AUGUST - pawTree" at bounding box center [882, 235] width 400 height 23
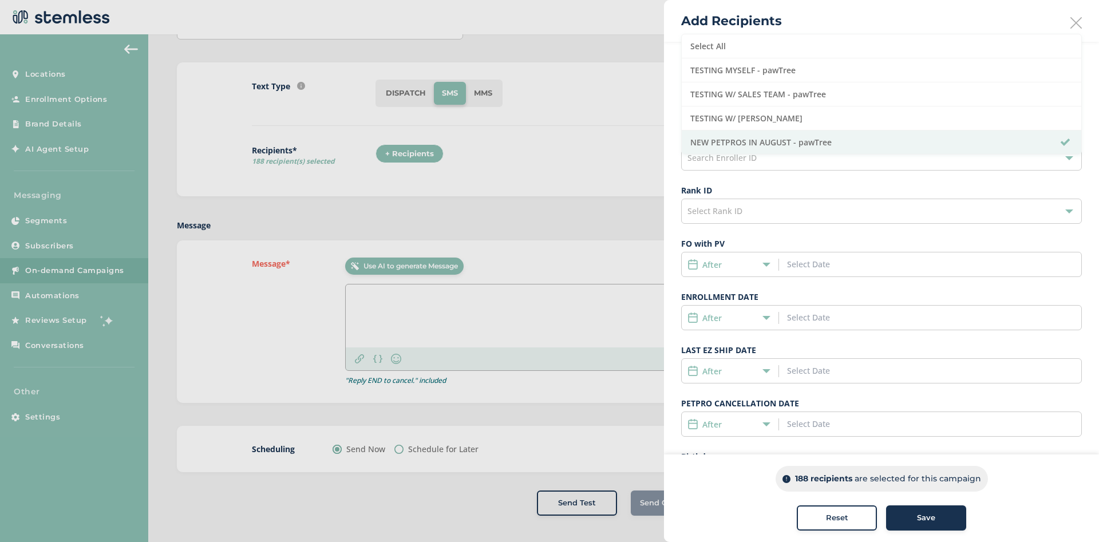
scroll to position [153, 0]
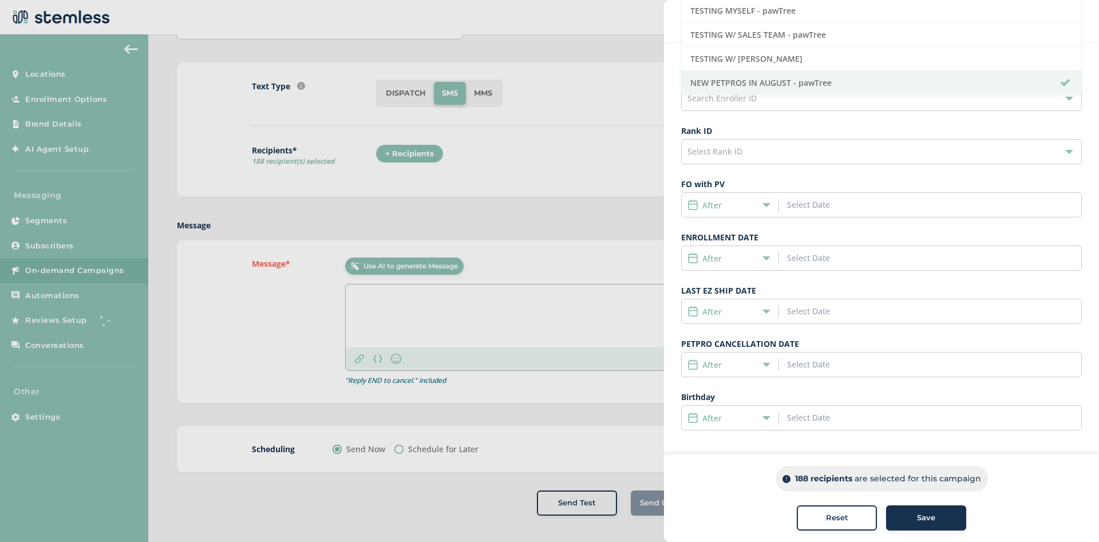
click at [760, 253] on div "After" at bounding box center [727, 258] width 80 height 12
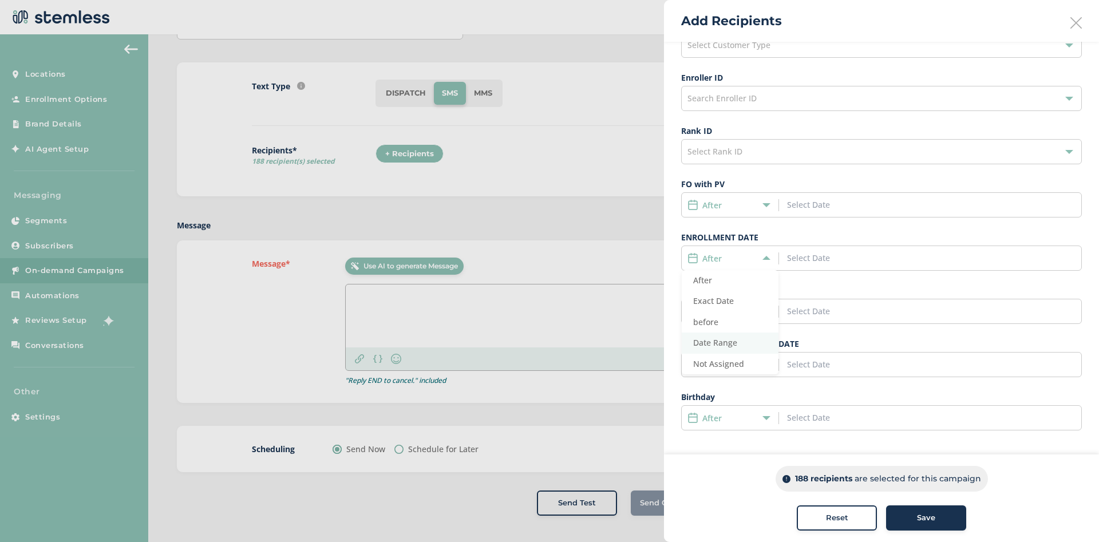
click at [729, 337] on span "Date Range" at bounding box center [715, 342] width 44 height 11
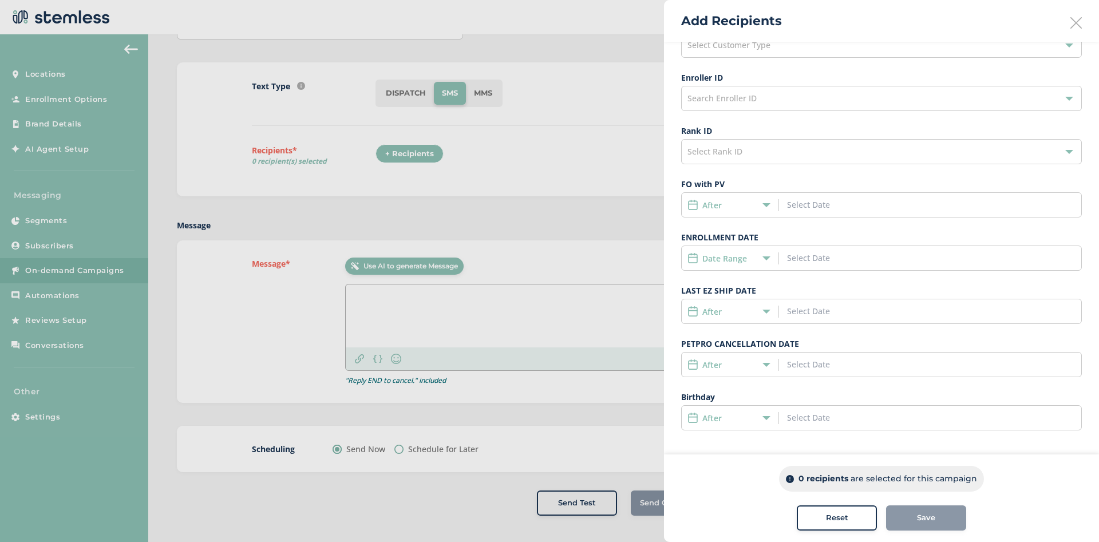
click at [823, 258] on input at bounding box center [839, 258] width 104 height 12
click at [801, 288] on icon at bounding box center [801, 283] width 15 height 15
click at [896, 320] on span "1" at bounding box center [899, 319] width 16 height 16
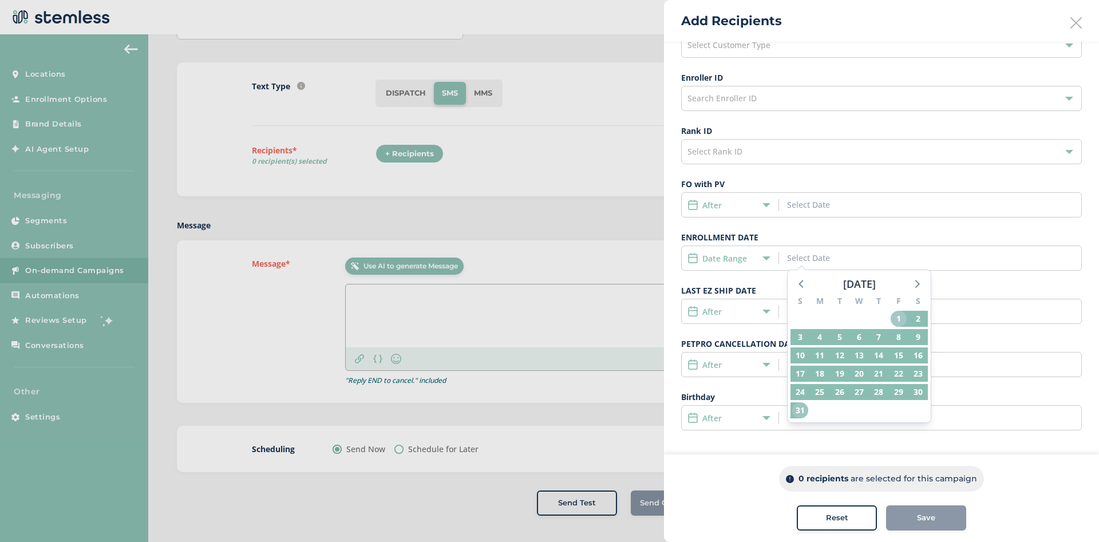
drag, startPoint x: 898, startPoint y: 320, endPoint x: 801, endPoint y: 412, distance: 134.0
click at [801, 412] on div "S M T W T F S 27 28 29 30 31 1 2 3 4 5 6 7 8 9 10 11 12 13 14 15 16 17 18 19 20…" at bounding box center [859, 357] width 143 height 131
click at [801, 412] on span "31" at bounding box center [800, 410] width 16 height 16
type input "[DATE] - [DATE]"
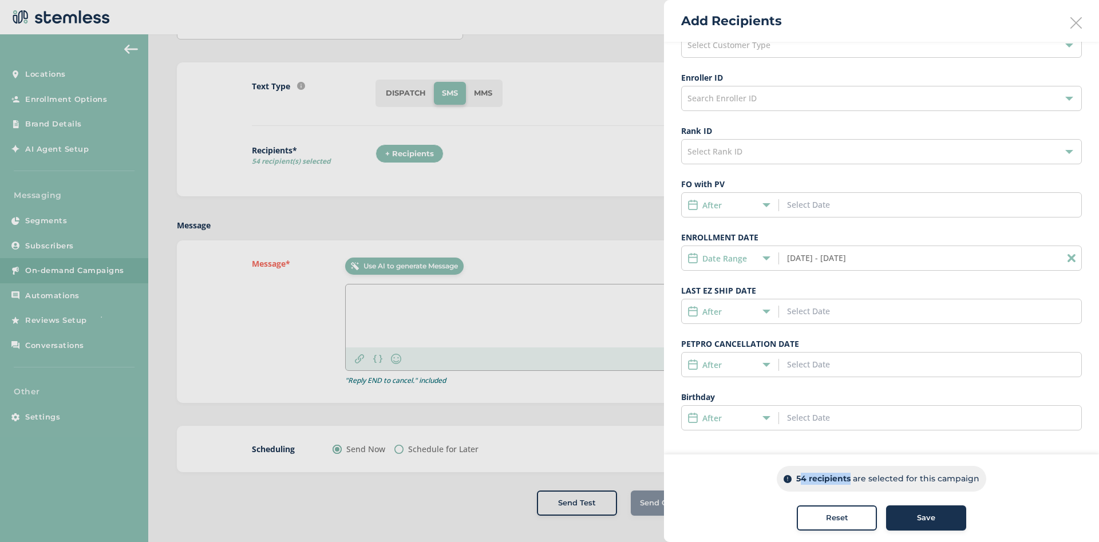
drag, startPoint x: 797, startPoint y: 479, endPoint x: 849, endPoint y: 484, distance: 52.9
click at [849, 484] on div "54 recipients are selected for this campaign" at bounding box center [881, 479] width 209 height 26
click at [457, 223] on div at bounding box center [549, 271] width 1099 height 542
